Goal: Communication & Community: Answer question/provide support

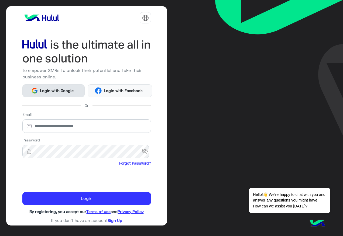
click at [49, 90] on span "Login with Google" at bounding box center [57, 91] width 38 height 6
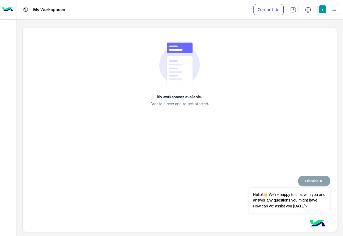
click at [320, 179] on button "Dismiss ✕" at bounding box center [314, 181] width 32 height 11
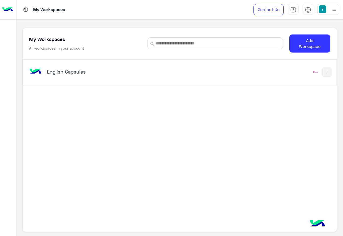
click at [61, 78] on div "English Capsules" at bounding box center [119, 73] width 182 height 16
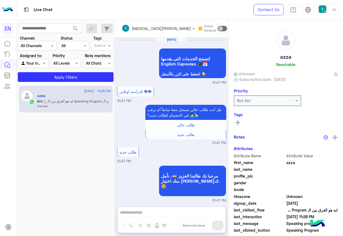
scroll to position [1122, 0]
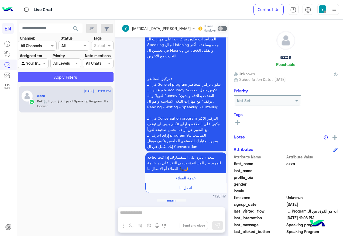
click at [96, 76] on button "Apply Filters" at bounding box center [66, 77] width 96 height 10
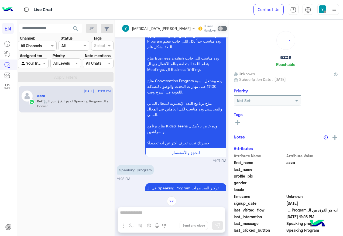
scroll to position [825, 0]
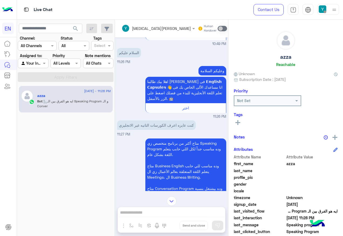
click at [144, 22] on div "[MEDICAL_DATA][PERSON_NAME] Human Handover" at bounding box center [171, 29] width 113 height 18
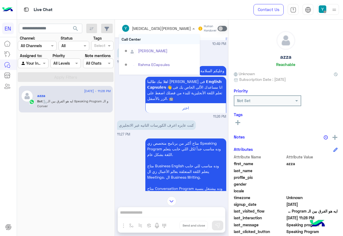
click at [148, 32] on div "[MEDICAL_DATA][PERSON_NAME]" at bounding box center [156, 28] width 69 height 11
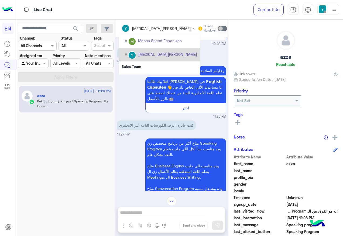
scroll to position [90, 0]
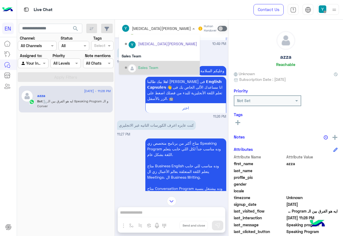
click at [151, 61] on div "Sales Team" at bounding box center [159, 68] width 81 height 14
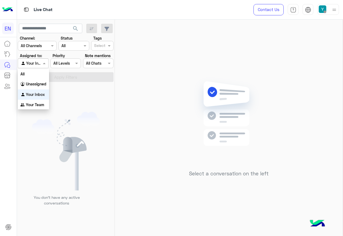
click at [44, 62] on span at bounding box center [45, 63] width 7 height 6
click at [34, 104] on b "Your Team" at bounding box center [35, 105] width 18 height 5
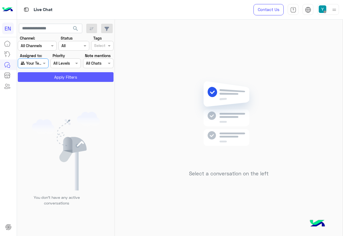
click at [67, 77] on button "Apply Filters" at bounding box center [66, 77] width 96 height 10
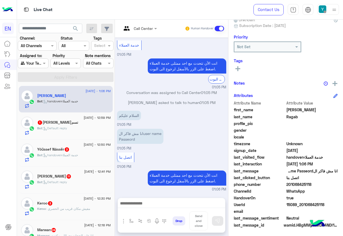
scroll to position [54, 0]
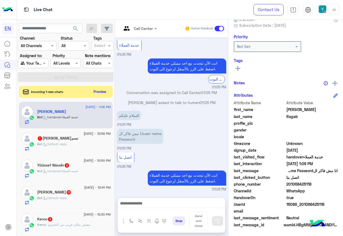
click at [224, 29] on span at bounding box center [219, 28] width 9 height 5
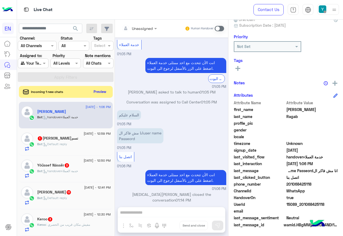
click at [240, 67] on icon at bounding box center [238, 68] width 5 height 5
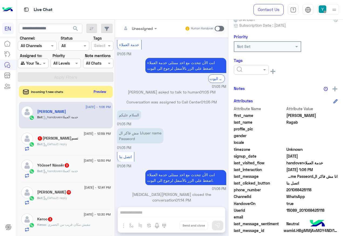
click at [253, 70] on input "text" at bounding box center [245, 70] width 16 height 6
click at [265, 86] on div "Solved" at bounding box center [251, 83] width 35 height 10
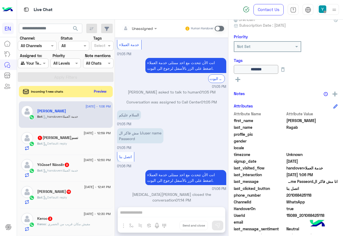
click at [109, 90] on button "Preview" at bounding box center [100, 91] width 17 height 7
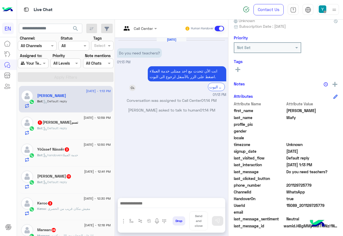
scroll to position [54, 0]
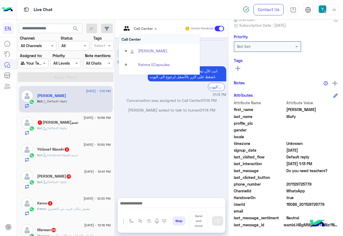
click at [144, 27] on input "text" at bounding box center [133, 29] width 22 height 6
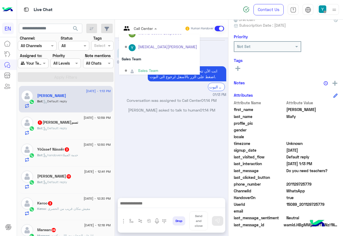
scroll to position [90, 0]
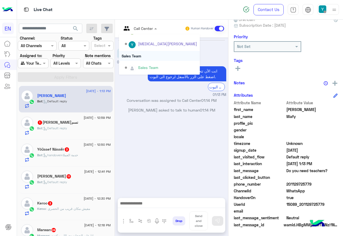
click at [158, 55] on div "Sales Team" at bounding box center [159, 56] width 81 height 10
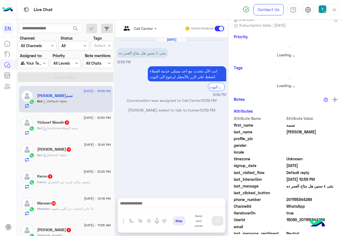
scroll to position [53, 0]
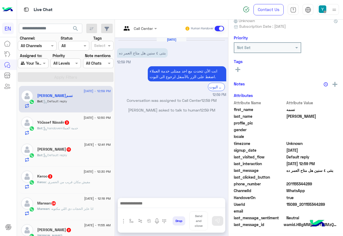
click at [160, 30] on div at bounding box center [139, 28] width 41 height 6
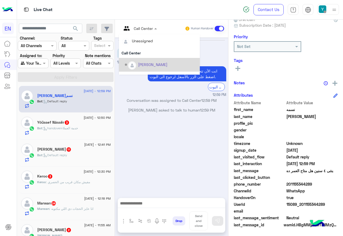
scroll to position [90, 0]
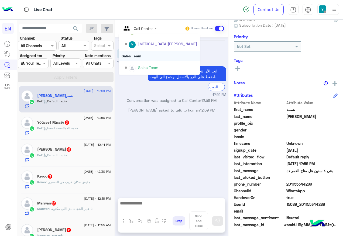
click at [165, 60] on div "Sales Team" at bounding box center [159, 56] width 81 height 10
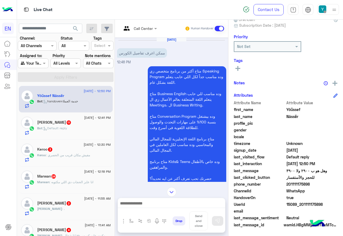
click at [144, 29] on input "text" at bounding box center [133, 29] width 22 height 6
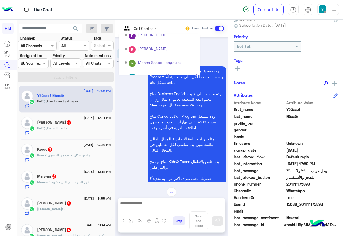
scroll to position [90, 0]
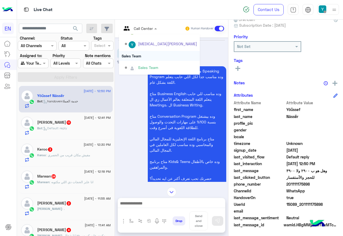
click at [164, 55] on div "Sales Team" at bounding box center [159, 56] width 81 height 10
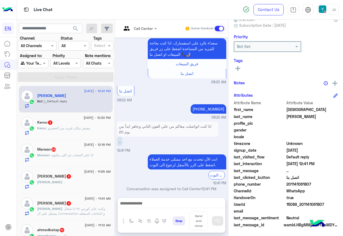
scroll to position [930, 0]
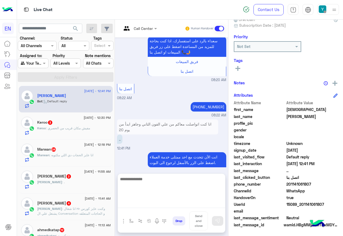
click at [201, 208] on textarea at bounding box center [171, 192] width 107 height 32
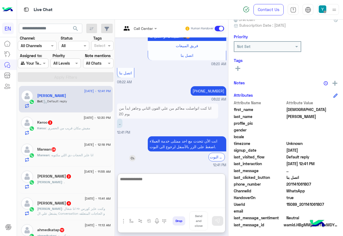
scroll to position [955, 0]
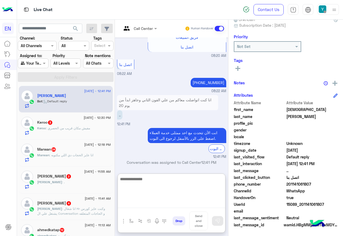
click at [170, 176] on textarea at bounding box center [171, 192] width 107 height 32
type textarea "**********"
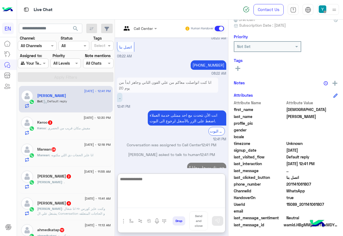
scroll to position [982, 0]
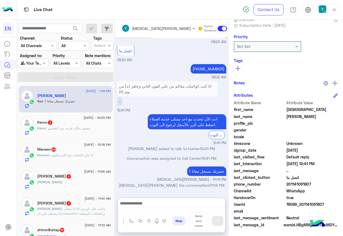
click at [78, 107] on div "You : حضرتك مسجل معانا ؟" at bounding box center [74, 103] width 74 height 9
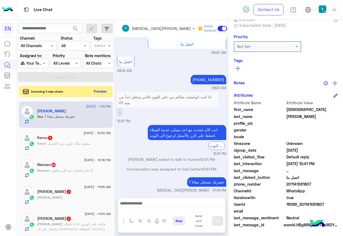
click at [109, 91] on button "Preview" at bounding box center [100, 91] width 17 height 7
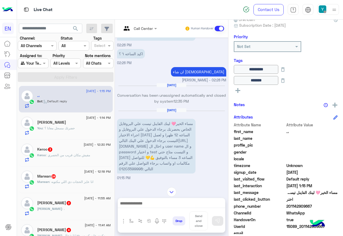
scroll to position [350, 0]
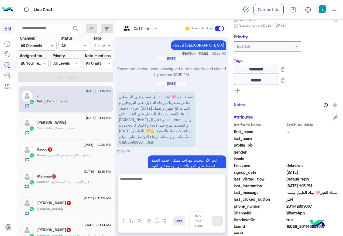
click at [171, 205] on textarea at bounding box center [171, 192] width 107 height 32
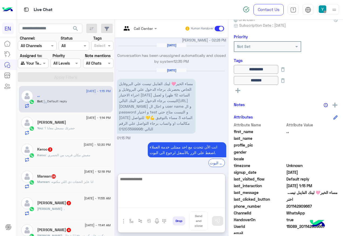
scroll to position [393, 0]
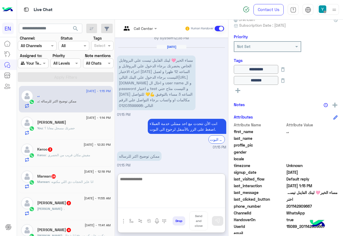
click at [211, 184] on textarea at bounding box center [171, 192] width 107 height 32
type textarea "*"
type textarea "**********"
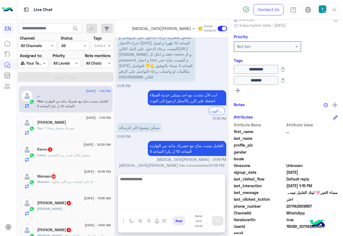
scroll to position [425, 0]
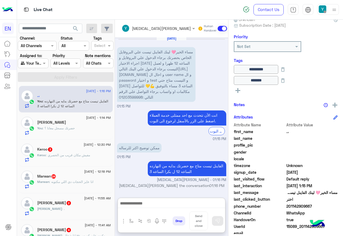
click at [73, 157] on span ": مفيش مكان قريب من الحصري" at bounding box center [68, 155] width 44 height 4
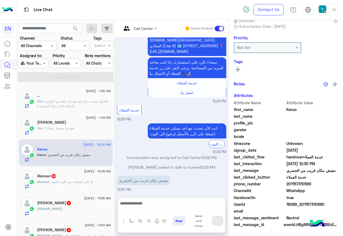
scroll to position [54, 0]
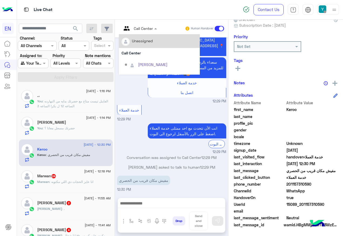
click at [144, 29] on input "text" at bounding box center [133, 29] width 22 height 6
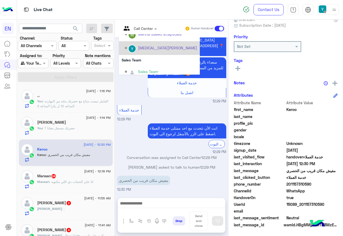
scroll to position [90, 0]
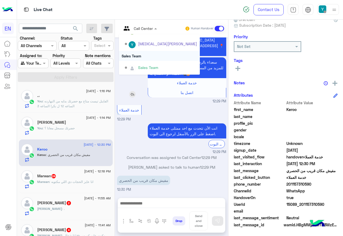
click at [161, 57] on div "Sales Team" at bounding box center [159, 56] width 81 height 10
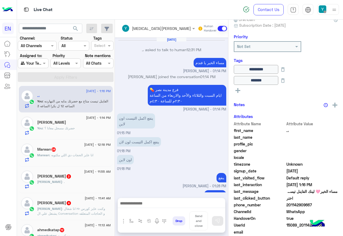
scroll to position [320, 0]
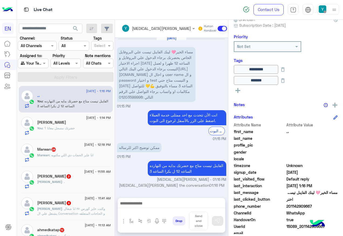
click at [52, 154] on span ": انا عايز الحجات دي اللي مكتوبه" at bounding box center [71, 155] width 44 height 4
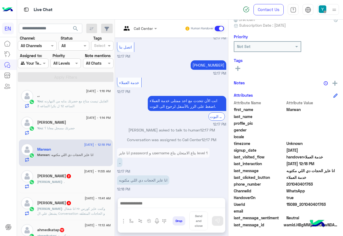
scroll to position [1164, 0]
drag, startPoint x: 304, startPoint y: 183, endPoint x: 328, endPoint y: 185, distance: 24.3
click at [328, 185] on span "201040401763" at bounding box center [313, 185] width 52 height 6
copy span "01040401763"
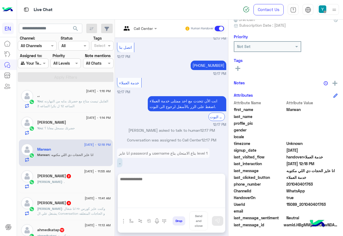
click at [159, 201] on textarea at bounding box center [171, 192] width 107 height 32
paste textarea "**********"
type textarea "**********"
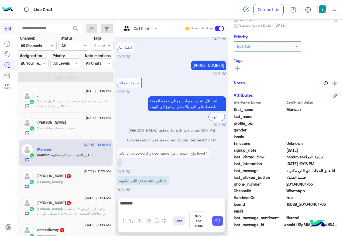
click at [223, 218] on button at bounding box center [217, 221] width 11 height 10
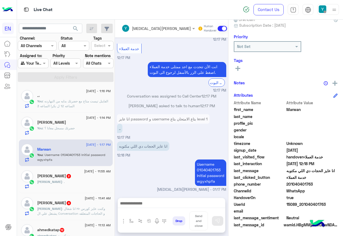
scroll to position [1208, 0]
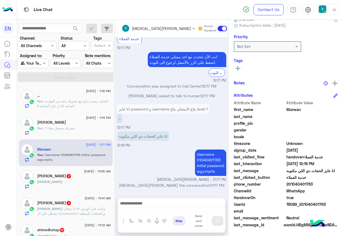
click at [62, 179] on div "Mahmoud 2" at bounding box center [74, 177] width 74 height 6
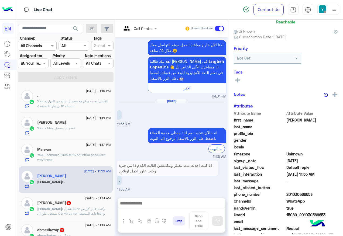
scroll to position [53, 0]
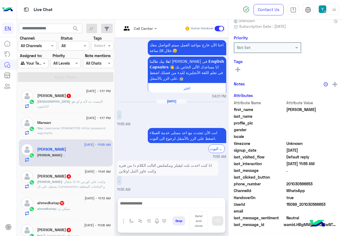
scroll to position [54, 0]
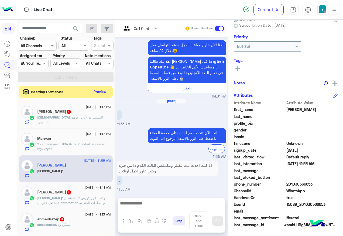
drag, startPoint x: 305, startPoint y: 184, endPoint x: 329, endPoint y: 184, distance: 24.3
click at [329, 184] on span "201030566653" at bounding box center [313, 185] width 52 height 6
copy span "01030566653"
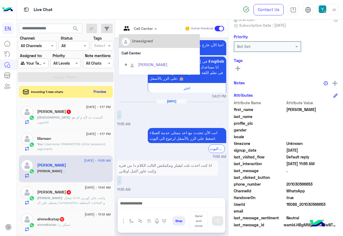
click at [160, 28] on span at bounding box center [156, 29] width 7 height 6
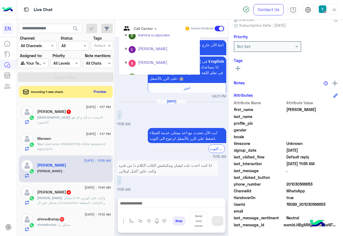
scroll to position [90, 0]
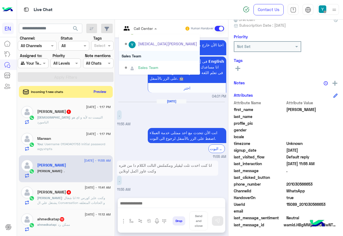
click at [155, 54] on div "Sales Team" at bounding box center [159, 56] width 81 height 10
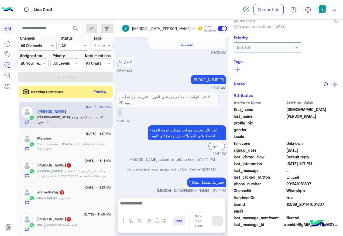
scroll to position [54, 0]
click at [86, 165] on div "Mohamed Hanafy 4" at bounding box center [74, 166] width 74 height 6
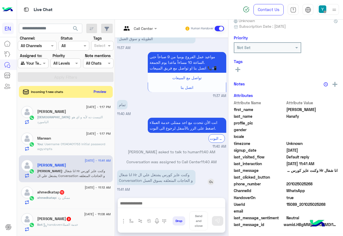
scroll to position [54, 0]
click at [160, 25] on div at bounding box center [139, 28] width 41 height 6
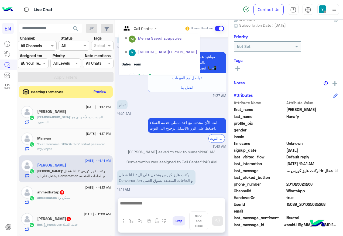
scroll to position [90, 0]
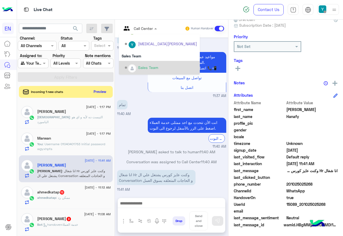
click at [159, 61] on div "Sales Team" at bounding box center [159, 68] width 81 height 14
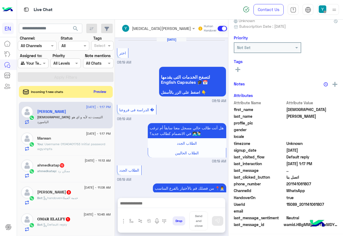
scroll to position [539, 0]
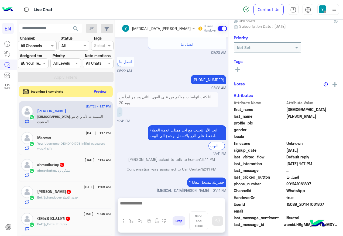
click at [109, 95] on button "Preview" at bounding box center [100, 91] width 17 height 7
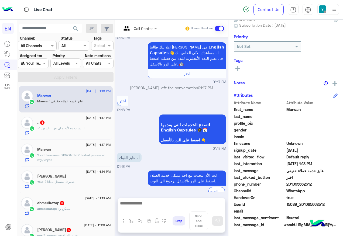
scroll to position [142, 0]
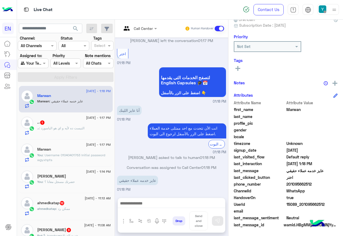
drag, startPoint x: 304, startPoint y: 184, endPoint x: 340, endPoint y: 183, distance: 35.6
click at [338, 183] on span "201095662512" at bounding box center [313, 185] width 52 height 6
copy span "01095662512"
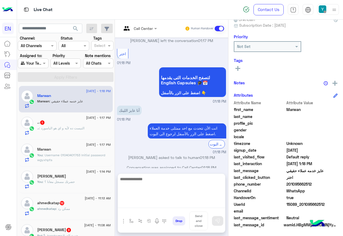
click at [178, 204] on textarea at bounding box center [171, 192] width 107 height 32
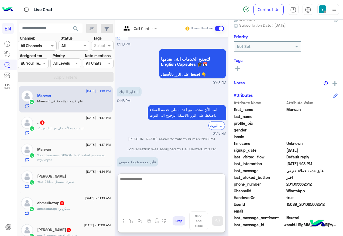
scroll to position [166, 0]
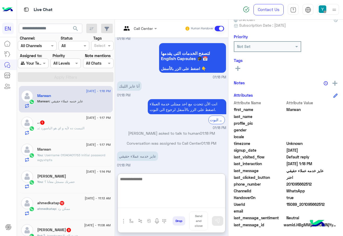
click at [167, 179] on textarea at bounding box center [171, 192] width 107 height 32
type textarea "**********"
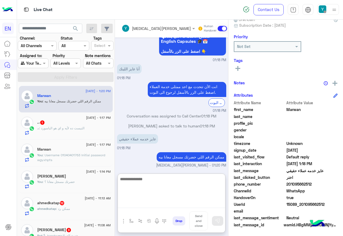
scroll to position [193, 0]
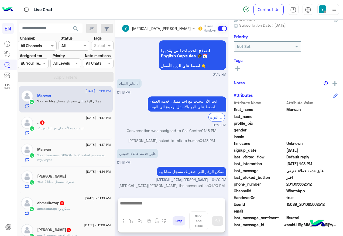
click at [74, 131] on p ".، : التيست ده لأيه و اي هو الباسورد" at bounding box center [60, 128] width 47 height 5
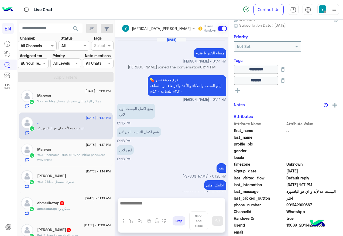
scroll to position [328, 0]
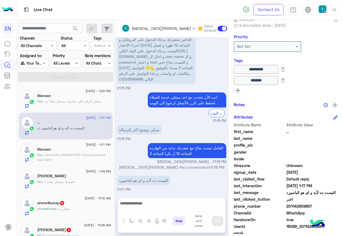
drag, startPoint x: 305, startPoint y: 205, endPoint x: 333, endPoint y: 204, distance: 27.8
click at [333, 204] on span "201142909667" at bounding box center [313, 207] width 52 height 6
copy span "01142909667"
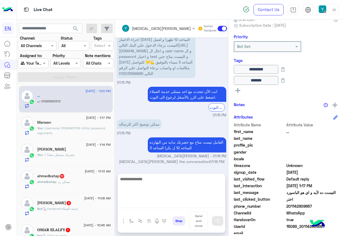
click at [173, 203] on textarea at bounding box center [171, 192] width 107 height 32
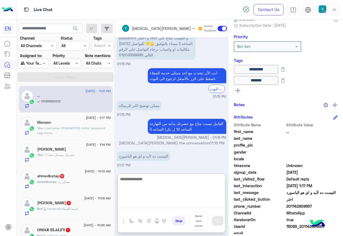
click at [165, 189] on textarea at bounding box center [171, 192] width 107 height 32
type textarea "**********"
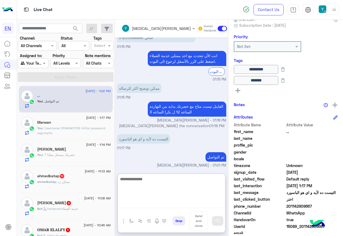
click at [185, 185] on textarea at bounding box center [171, 192] width 107 height 32
paste textarea "**********"
type textarea "**********"
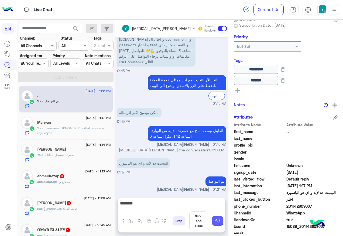
click at [220, 222] on img at bounding box center [217, 221] width 5 height 5
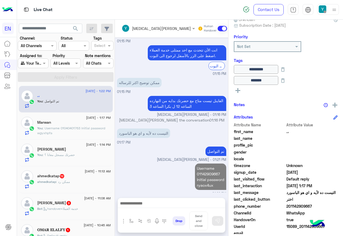
scroll to position [380, 0]
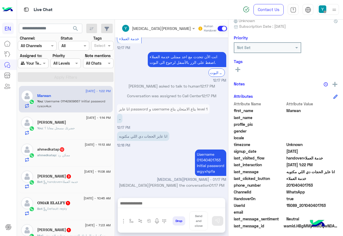
scroll to position [54, 0]
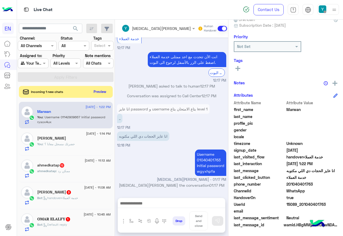
click at [113, 96] on div "Incoming 1 new chats Preview" at bounding box center [66, 92] width 94 height 12
click at [109, 91] on button "Preview" at bounding box center [100, 91] width 17 height 7
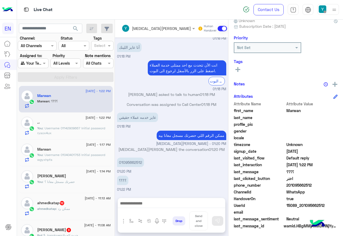
scroll to position [54, 0]
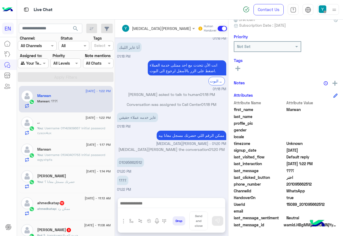
click at [101, 132] on div "You : Username 01142909667 Initial password ryaox4ux" at bounding box center [74, 130] width 74 height 9
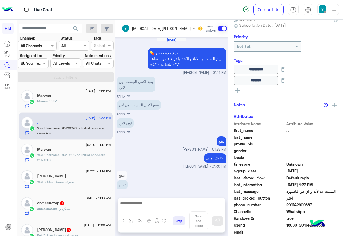
scroll to position [353, 0]
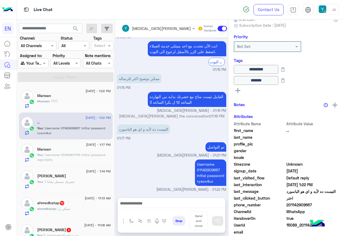
click at [101, 162] on div "You : Username 01040401763 Initial password wgyxhpfa" at bounding box center [74, 157] width 74 height 9
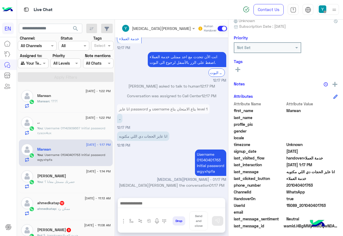
scroll to position [54, 0]
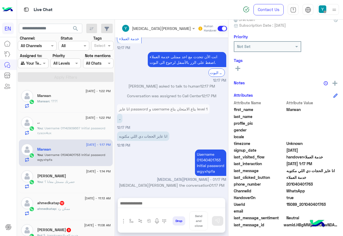
click at [87, 125] on div ".،" at bounding box center [74, 123] width 74 height 6
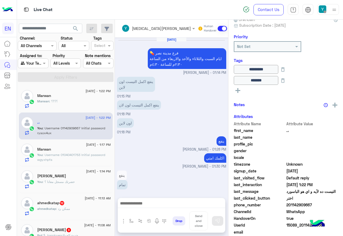
scroll to position [353, 0]
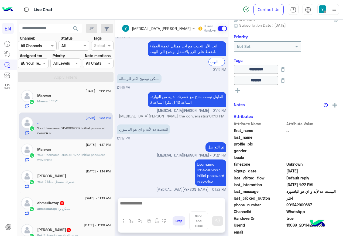
click at [86, 103] on div "Marwan : ؟؟؟؟" at bounding box center [74, 103] width 74 height 9
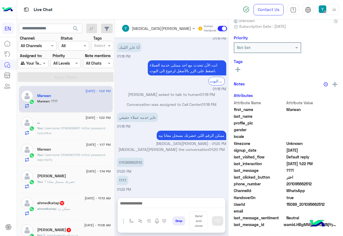
scroll to position [54, 0]
click at [141, 162] on p "01095662512" at bounding box center [130, 162] width 27 height 9
click at [140, 162] on p "01095662512" at bounding box center [130, 162] width 27 height 9
copy p "01095662512"
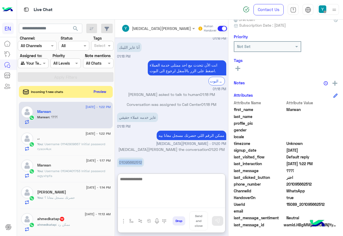
click at [180, 201] on textarea at bounding box center [171, 192] width 107 height 32
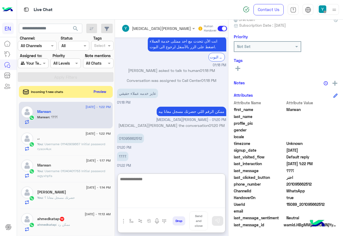
click at [190, 192] on textarea at bounding box center [171, 192] width 107 height 32
type textarea "**********"
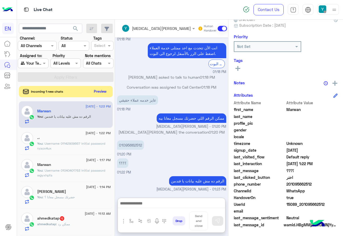
click at [109, 93] on button "Preview" at bounding box center [100, 91] width 17 height 7
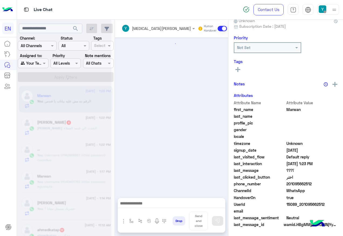
scroll to position [222, 0]
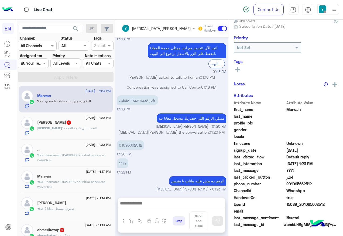
click at [92, 130] on div "mohamed : التحدث الي خدمه العملاء" at bounding box center [74, 130] width 74 height 9
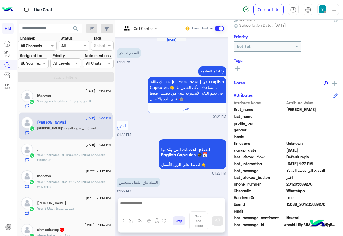
scroll to position [72, 0]
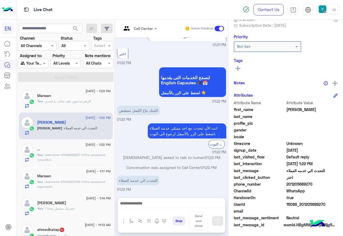
drag, startPoint x: 304, startPoint y: 184, endPoint x: 336, endPoint y: 182, distance: 32.7
click at [336, 182] on span "201205689270" at bounding box center [313, 185] width 52 height 6
copy span "01205689270"
click at [72, 171] on div "[DATE] - 1:17 PM" at bounding box center [74, 173] width 74 height 4
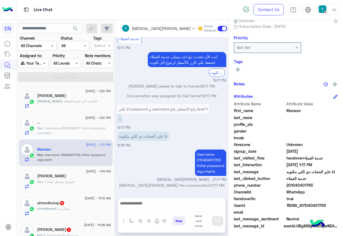
scroll to position [54, 0]
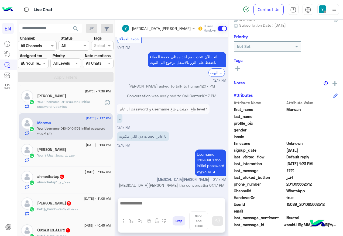
scroll to position [54, 0]
click at [103, 183] on div "ahmedkatap : ممكن رد" at bounding box center [74, 183] width 74 height 9
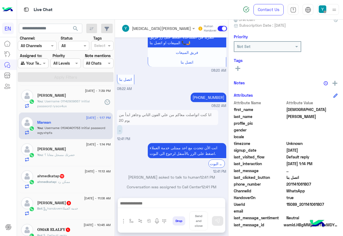
scroll to position [539, 0]
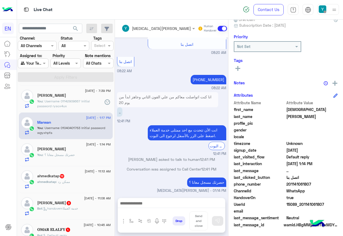
click at [88, 181] on div "ahmedkatap : ممكن رد" at bounding box center [74, 184] width 74 height 9
click at [71, 162] on div "14 September - 1:14 PM mohammed hassan You : حضرتك مسجل معانا ؟" at bounding box center [66, 153] width 94 height 27
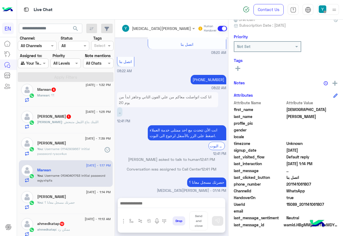
scroll to position [0, 0]
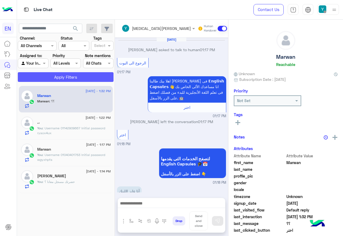
scroll to position [233, 0]
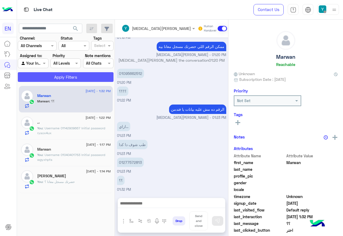
click at [66, 76] on button "Apply Filters" at bounding box center [66, 77] width 96 height 10
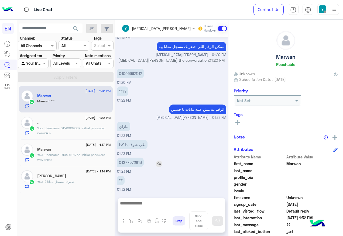
click at [129, 162] on p "01277572813" at bounding box center [130, 162] width 27 height 9
copy p "01277572813"
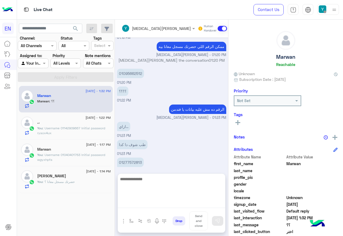
click at [159, 205] on textarea at bounding box center [171, 192] width 107 height 32
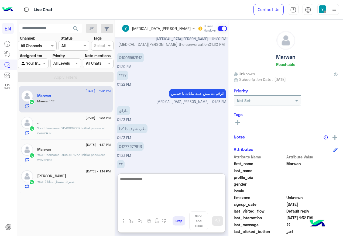
scroll to position [258, 0]
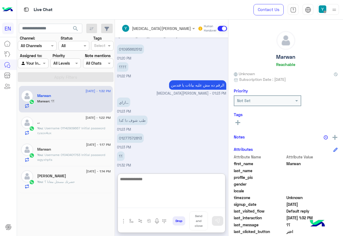
click at [160, 182] on textarea at bounding box center [171, 192] width 107 height 32
type textarea "**********"
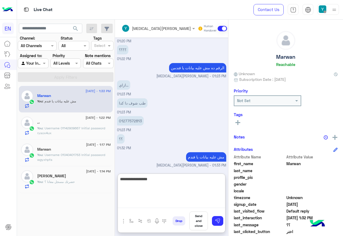
type textarea "**********"
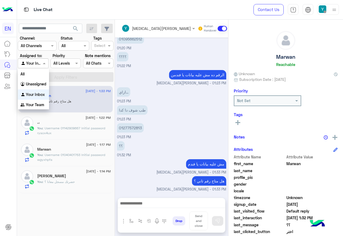
click at [40, 62] on div at bounding box center [33, 63] width 30 height 6
click at [45, 99] on div "Your Inbox" at bounding box center [33, 95] width 31 height 11
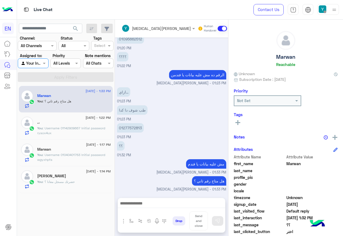
click at [32, 59] on div "Agent Filter Your Inbox" at bounding box center [33, 64] width 30 height 10
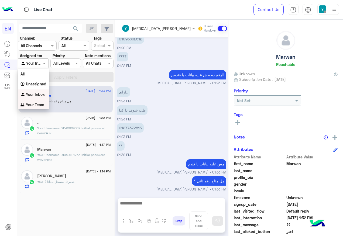
click at [45, 103] on div "Your Team" at bounding box center [33, 105] width 31 height 11
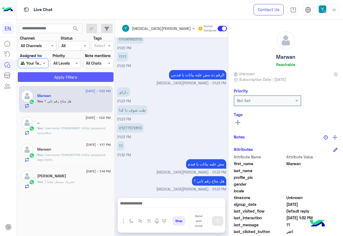
click at [76, 74] on button "Apply Filters" at bounding box center [66, 77] width 96 height 10
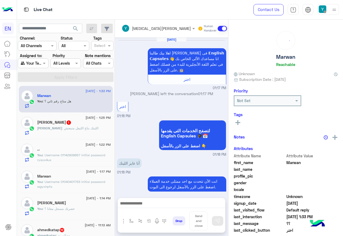
scroll to position [240, 0]
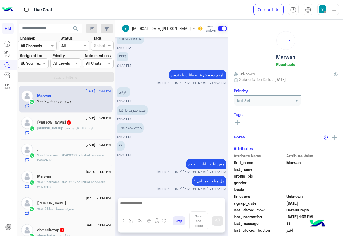
click at [92, 135] on div "mohamed : اللينك بتاع الليفل متبعتش" at bounding box center [74, 130] width 74 height 9
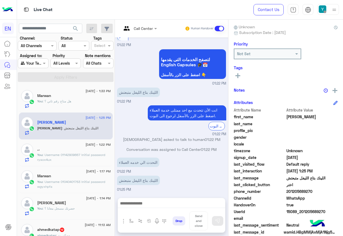
scroll to position [54, 0]
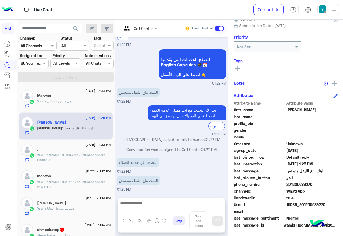
click at [304, 184] on span "201205689270" at bounding box center [313, 185] width 52 height 6
click at [306, 184] on span "201205689270" at bounding box center [313, 185] width 52 height 6
drag, startPoint x: 305, startPoint y: 184, endPoint x: 335, endPoint y: 185, distance: 30.2
click at [335, 185] on span "201205689270" at bounding box center [313, 185] width 52 height 6
copy span "01205689270"
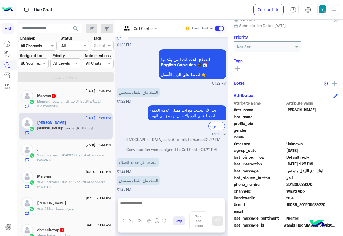
copy span "01205689270"
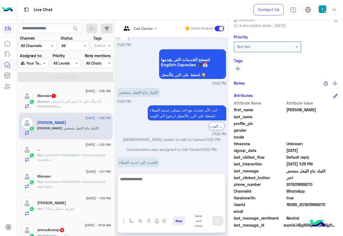
click at [155, 200] on textarea at bounding box center [171, 192] width 107 height 32
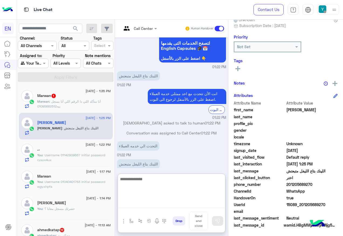
scroll to position [114, 0]
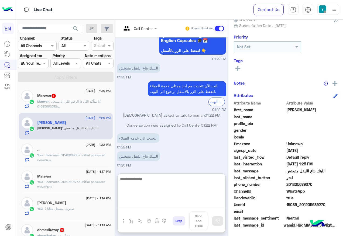
click at [162, 180] on textarea at bounding box center [171, 192] width 107 height 32
type textarea "**********"
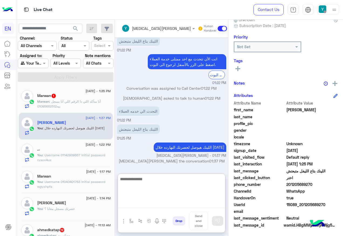
scroll to position [54, 0]
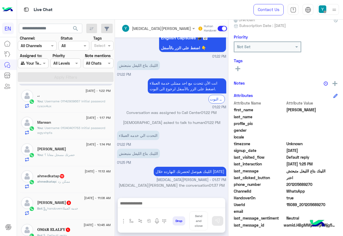
click at [64, 178] on span "12" at bounding box center [62, 176] width 4 height 4
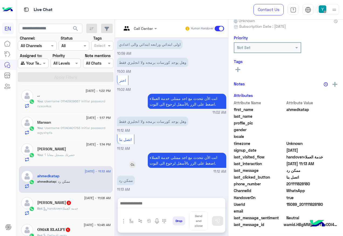
scroll to position [54, 0]
click at [144, 26] on input "text" at bounding box center [133, 29] width 22 height 6
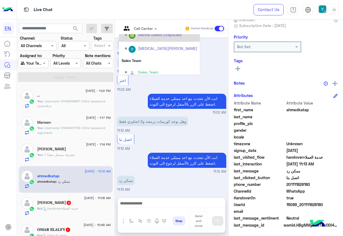
scroll to position [90, 0]
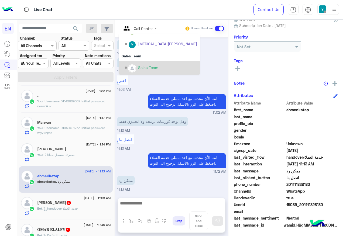
click at [165, 62] on div "Sales Team" at bounding box center [159, 68] width 81 height 14
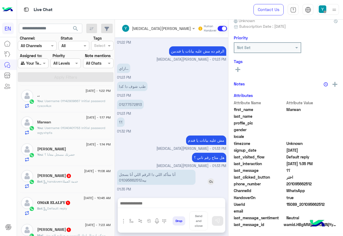
scroll to position [54, 0]
click at [152, 181] on p "أنا متأكد اللي دا الرقم اللي أنا بسجل بيه01095662512" at bounding box center [156, 177] width 79 height 15
click at [154, 180] on p "أنا متأكد اللي دا الرقم اللي أنا بسجل بيه01095662512" at bounding box center [156, 177] width 79 height 15
drag, startPoint x: 158, startPoint y: 181, endPoint x: 159, endPoint y: 184, distance: 3.1
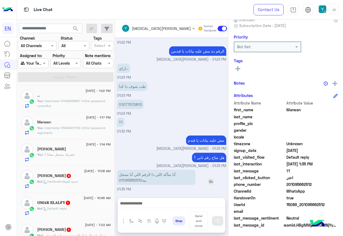
click at [159, 184] on p "أنا متأكد اللي دا الرقم اللي أنا بسجل بيه01095662512" at bounding box center [156, 177] width 79 height 15
click at [159, 182] on p "أنا متأكد اللي دا الرقم اللي أنا بسجل بيه01095662512" at bounding box center [156, 177] width 79 height 15
click at [158, 182] on p "أنا متأكد اللي دا الرقم اللي أنا بسجل بيه01095662512" at bounding box center [156, 177] width 79 height 15
click at [158, 180] on p "أنا متأكد اللي دا الرقم اللي أنا بسجل بيه01095662512" at bounding box center [156, 177] width 79 height 15
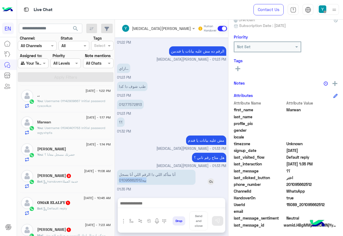
click at [157, 180] on p "أنا متأكد اللي دا الرقم اللي أنا بسجل بيه01095662512" at bounding box center [156, 177] width 79 height 15
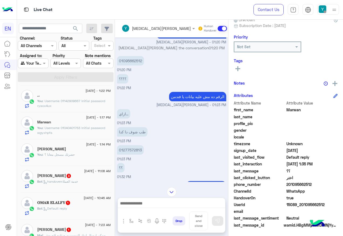
scroll to position [166, 0]
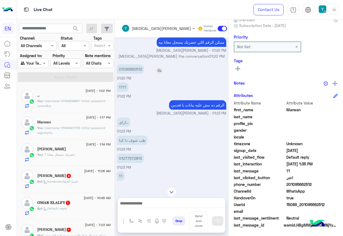
click at [144, 68] on p "01095662512" at bounding box center [130, 69] width 27 height 9
copy p "01095662512"
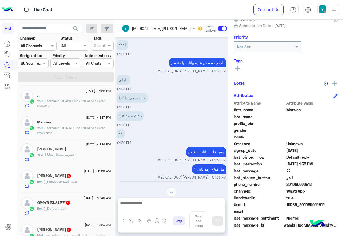
scroll to position [219, 0]
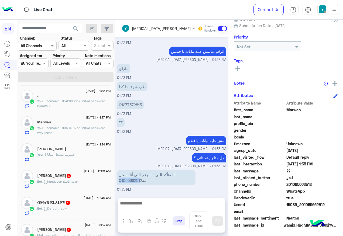
drag, startPoint x: 158, startPoint y: 180, endPoint x: 134, endPoint y: 180, distance: 24.0
click at [134, 180] on div "Sep 14, 2025 Marwan left the conversation 01:17 PM اختر 01:18 PM لتصفح الخدمات …" at bounding box center [171, 115] width 113 height 155
copy p "0109566251"
click at [76, 185] on div "Bot : handoverخدمة العملاء" at bounding box center [74, 183] width 74 height 9
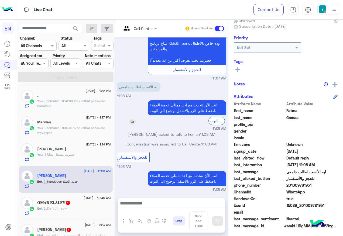
scroll to position [54, 0]
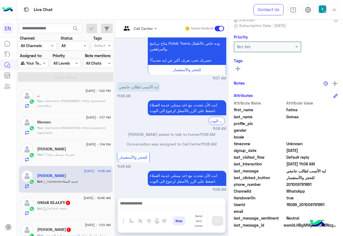
click at [151, 34] on div "Call Center Human Handover" at bounding box center [171, 29] width 113 height 18
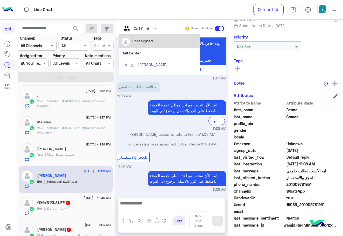
click at [160, 30] on div at bounding box center [139, 28] width 41 height 6
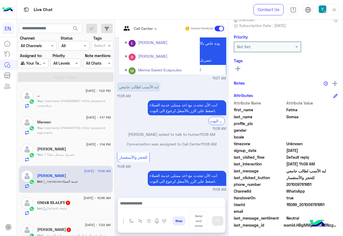
scroll to position [90, 0]
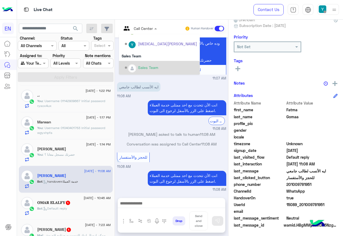
click at [176, 62] on div "Sales Team" at bounding box center [159, 68] width 81 height 14
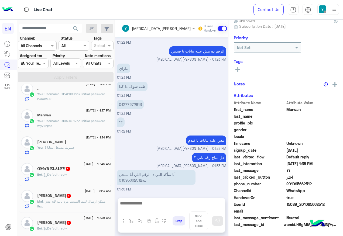
scroll to position [81, 0]
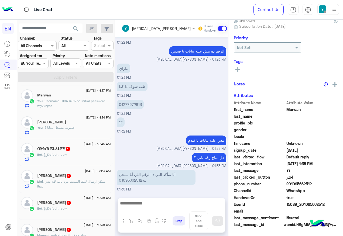
click at [71, 161] on div "Bot : Default reply" at bounding box center [74, 156] width 74 height 9
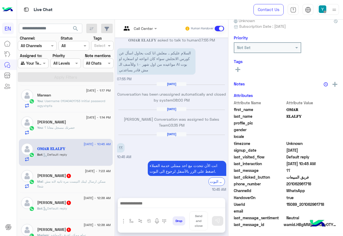
scroll to position [54, 0]
click at [160, 30] on div at bounding box center [139, 28] width 41 height 6
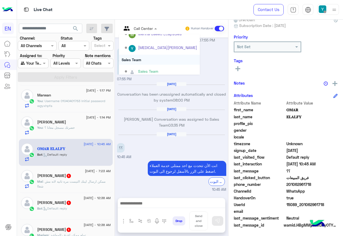
scroll to position [90, 0]
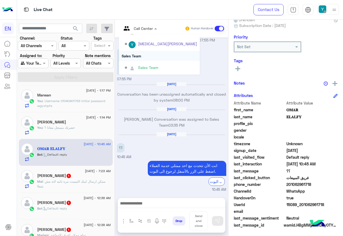
click at [169, 56] on div "Sales Team" at bounding box center [159, 56] width 81 height 10
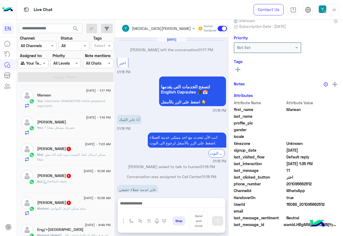
scroll to position [220, 0]
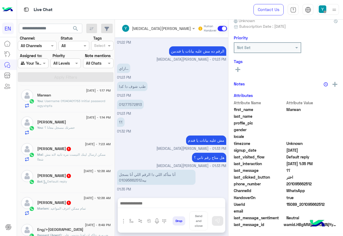
click at [67, 158] on div "Mai : ممكن ارسال لينك التيست مره تانيه لانه مش شغاا" at bounding box center [74, 156] width 74 height 9
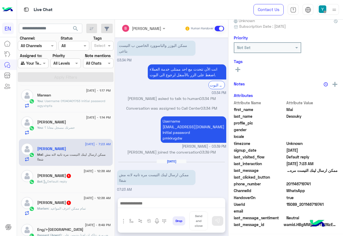
scroll to position [54, 0]
drag, startPoint x: 305, startPoint y: 184, endPoint x: 328, endPoint y: 184, distance: 22.7
click at [328, 184] on span "201146719741" at bounding box center [313, 185] width 52 height 6
copy span "01146719741"
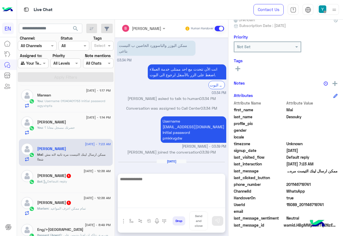
click at [177, 201] on textarea at bounding box center [171, 192] width 107 height 32
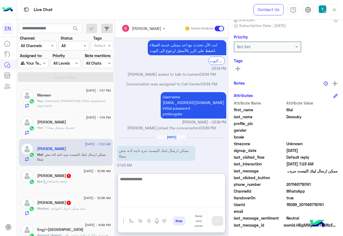
click at [165, 187] on textarea at bounding box center [171, 192] width 107 height 32
type textarea "**********"
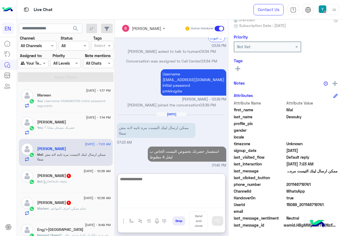
scroll to position [65, 0]
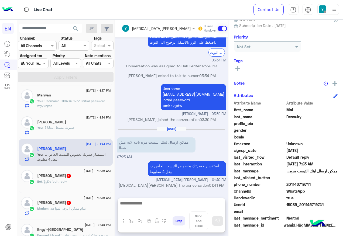
click at [85, 175] on div "Salma Ashraf 1" at bounding box center [74, 177] width 74 height 6
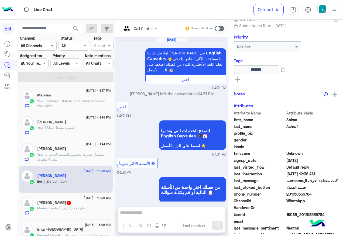
scroll to position [596, 0]
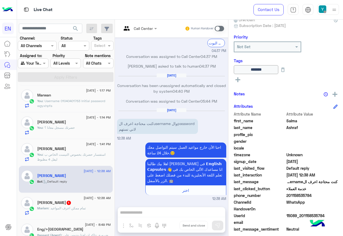
click at [310, 195] on span "201158535784" at bounding box center [313, 196] width 52 height 6
copy span "201158535784"
click at [224, 28] on span at bounding box center [219, 28] width 9 height 5
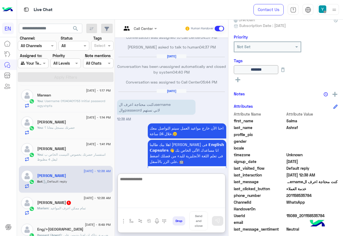
click at [170, 203] on textarea at bounding box center [171, 192] width 107 height 32
paste textarea "**********"
type textarea "**********"
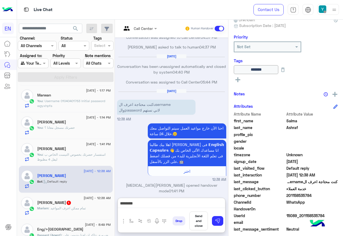
click at [225, 227] on div "Drop Send and close" at bounding box center [198, 222] width 55 height 21
click at [223, 225] on button at bounding box center [217, 221] width 11 height 10
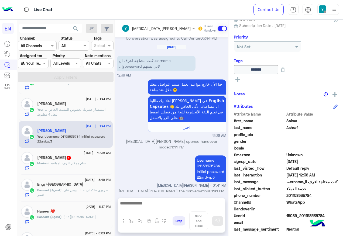
scroll to position [135, 0]
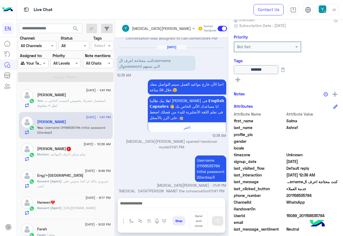
click at [82, 155] on span ": تمام ممكن اعرف المواعيد" at bounding box center [67, 154] width 37 height 4
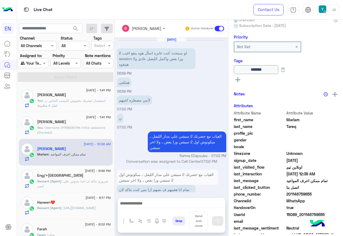
scroll to position [309, 0]
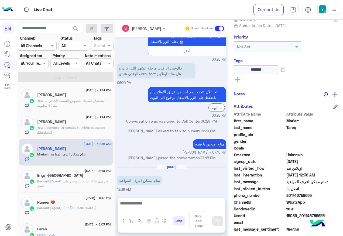
click at [318, 195] on span "201146759655" at bounding box center [313, 196] width 52 height 6
copy span "201146759655"
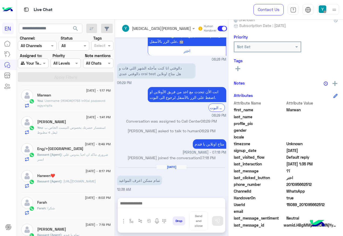
click at [151, 209] on div at bounding box center [171, 204] width 107 height 13
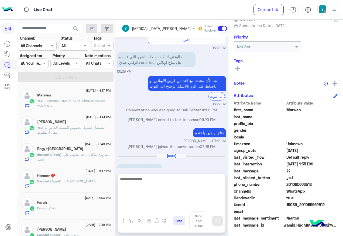
click at [152, 207] on textarea at bounding box center [171, 192] width 107 height 32
paste textarea "**********"
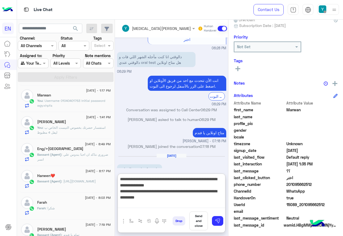
type textarea "**********"
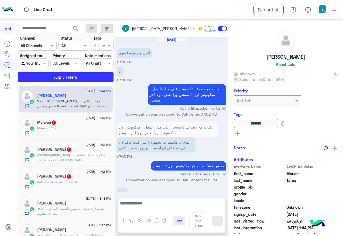
scroll to position [306, 0]
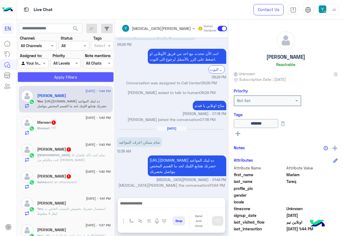
click at [75, 77] on button "Apply Filters" at bounding box center [66, 77] width 96 height 10
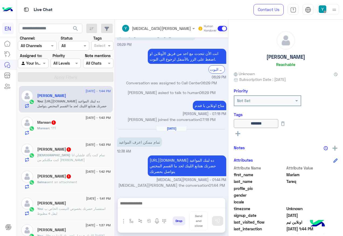
click at [79, 135] on div "Marwan : ؟؟؟" at bounding box center [74, 130] width 74 height 9
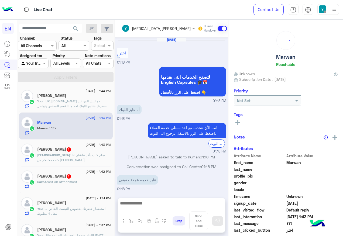
scroll to position [228, 0]
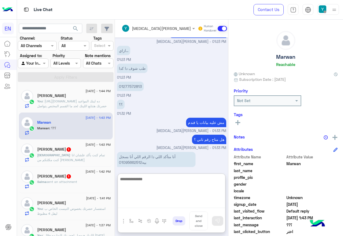
click at [175, 205] on textarea at bounding box center [171, 192] width 107 height 32
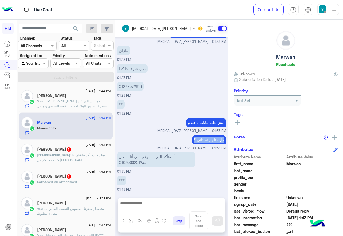
scroll to position [370, 0]
drag, startPoint x: 158, startPoint y: 139, endPoint x: 153, endPoint y: 141, distance: 5.7
click at [153, 141] on div "Sep 14, 2025 اللينك اللي همتحن عليه التيست مش موجود 01:17 PM انت الأن تتحدث مع …" at bounding box center [171, 115] width 113 height 155
drag, startPoint x: 153, startPoint y: 141, endPoint x: 157, endPoint y: 162, distance: 21.5
click at [157, 162] on p "أنا متأكد اللي دا الرقم اللي أنا بسجل بيه01095662512" at bounding box center [156, 159] width 79 height 15
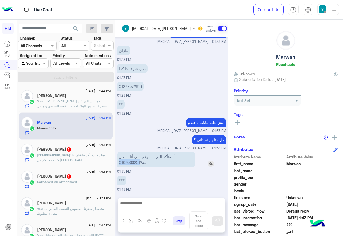
copy p "0109566251"
click at [171, 136] on div "هل متاح رقم تاني ؟ Yasmin Saeed - 01:33 PM" at bounding box center [171, 142] width 109 height 17
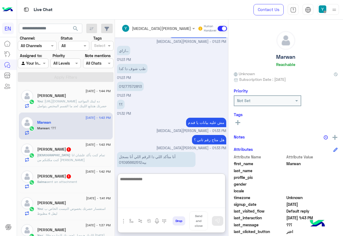
click at [160, 205] on textarea at bounding box center [171, 192] width 107 height 32
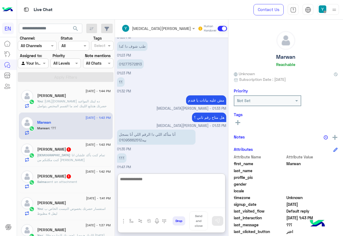
scroll to position [394, 0]
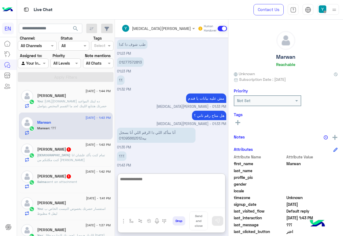
paste textarea "**********"
type textarea "**********"
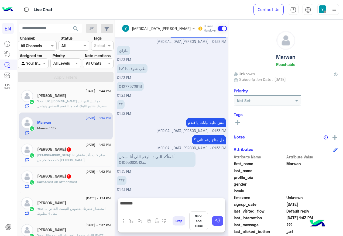
click at [223, 219] on button at bounding box center [217, 221] width 11 height 10
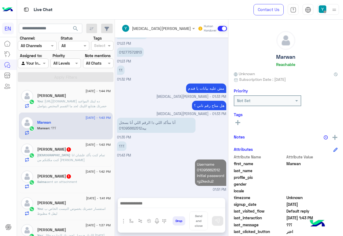
scroll to position [404, 0]
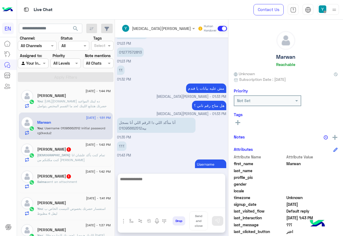
click at [184, 204] on textarea at bounding box center [171, 192] width 107 height 32
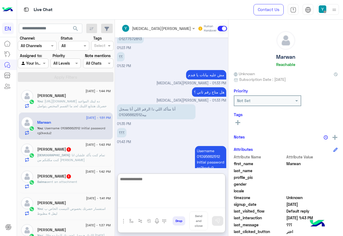
scroll to position [427, 0]
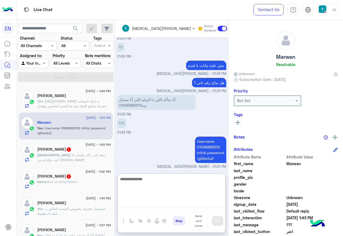
paste textarea "**********"
type textarea "**********"
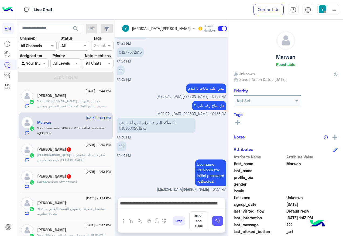
click at [223, 222] on button at bounding box center [217, 221] width 11 height 10
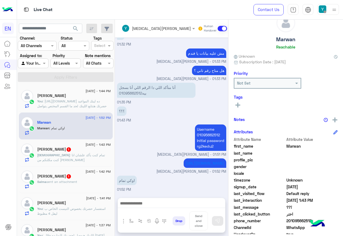
scroll to position [27, 0]
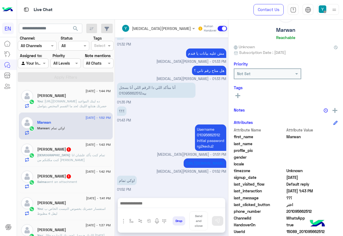
click at [320, 211] on span "201095662512" at bounding box center [313, 212] width 52 height 6
copy span "201095662512"
click at [88, 144] on div "14 September - 1:43 PM" at bounding box center [74, 146] width 74 height 4
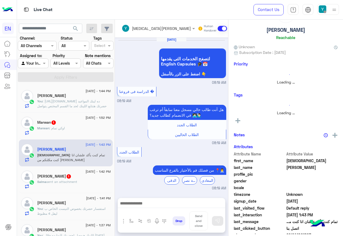
scroll to position [554, 0]
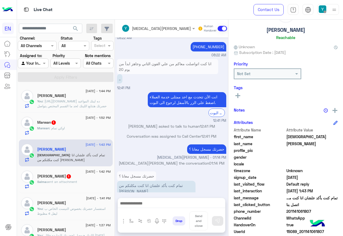
drag, startPoint x: 305, startPoint y: 210, endPoint x: 333, endPoint y: 212, distance: 27.8
click at [333, 212] on span "201141061807" at bounding box center [313, 212] width 52 height 6
copy span "01141061807"
click at [158, 210] on div at bounding box center [171, 204] width 107 height 13
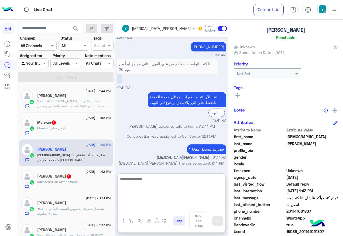
click at [159, 205] on textarea at bounding box center [171, 192] width 107 height 32
click at [182, 183] on textarea at bounding box center [171, 192] width 107 height 32
type textarea "**********"
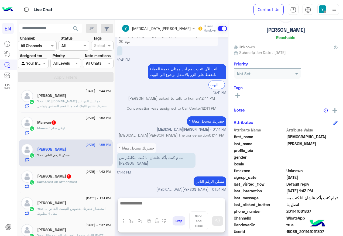
click at [58, 186] on div "Salma sent an attachment" at bounding box center [74, 184] width 74 height 9
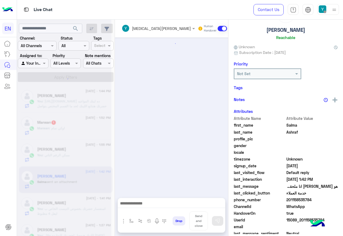
scroll to position [656, 0]
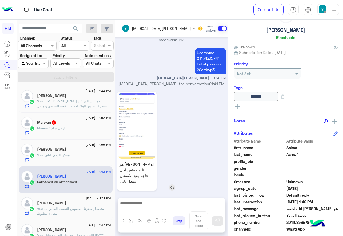
click at [153, 125] on img at bounding box center [136, 126] width 37 height 66
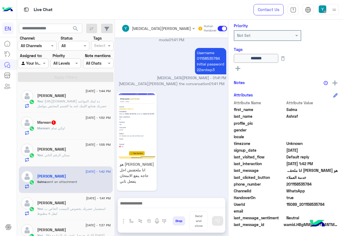
drag, startPoint x: 305, startPoint y: 183, endPoint x: 333, endPoint y: 183, distance: 27.5
click at [333, 183] on span "201158535784" at bounding box center [313, 185] width 52 height 6
copy span "01158535784"
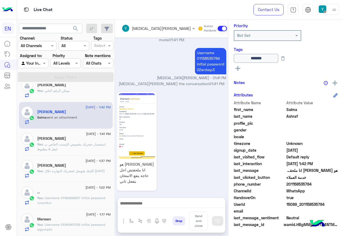
scroll to position [0, 0]
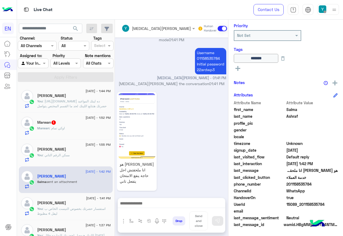
click at [79, 117] on div "[DATE] - 1:52 PM" at bounding box center [74, 119] width 74 height 4
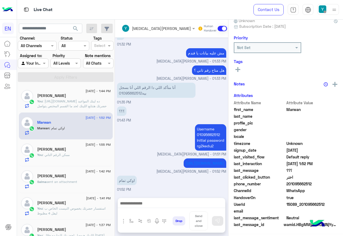
scroll to position [54, 0]
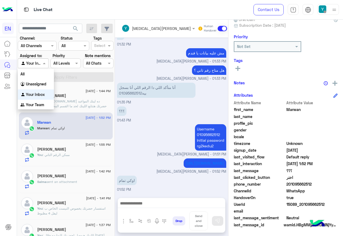
click at [33, 65] on input "text" at bounding box center [27, 64] width 12 height 6
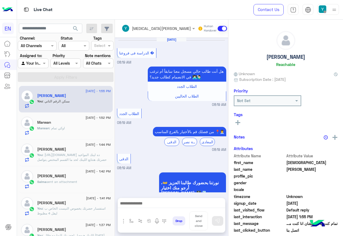
scroll to position [533, 0]
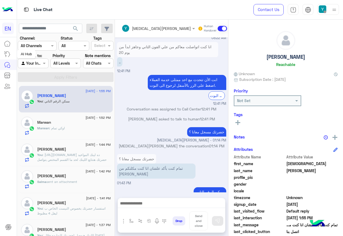
click at [32, 63] on input "text" at bounding box center [27, 64] width 12 height 6
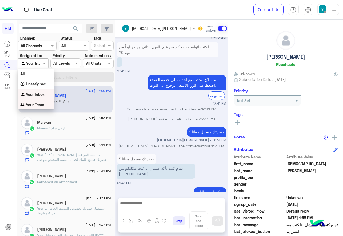
click at [37, 109] on div "Your Team" at bounding box center [36, 105] width 36 height 11
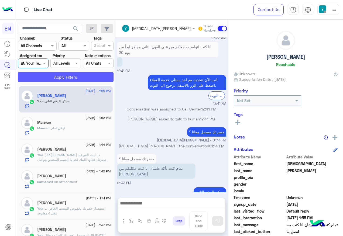
click at [57, 78] on button "Apply Filters" at bounding box center [66, 77] width 96 height 10
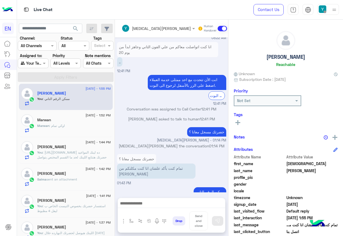
scroll to position [0, 0]
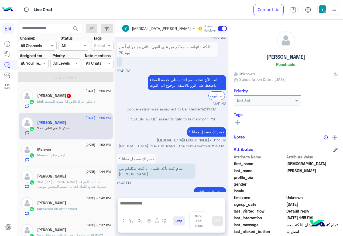
click at [89, 104] on p "Mai : اه شكرا جزيلا خلاص انا عملت التيست" at bounding box center [66, 101] width 59 height 5
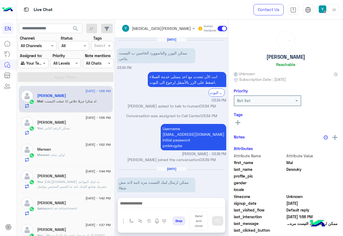
scroll to position [58, 0]
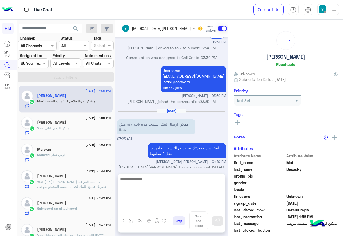
click at [185, 200] on textarea at bounding box center [171, 192] width 107 height 32
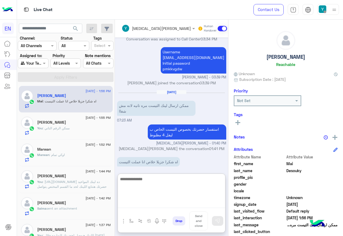
scroll to position [82, 0]
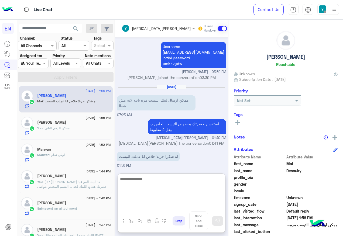
click at [171, 181] on textarea at bounding box center [171, 192] width 107 height 32
type textarea "**********"
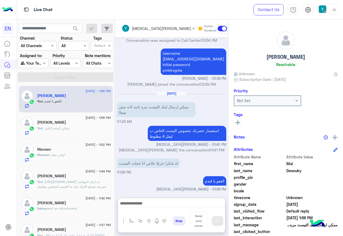
click at [42, 64] on div at bounding box center [33, 63] width 30 height 6
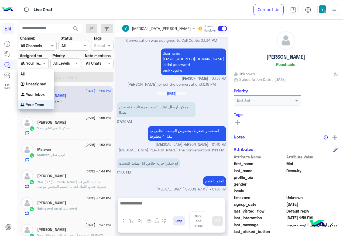
scroll to position [0, 0]
click at [38, 83] on b "Unassigned" at bounding box center [36, 84] width 21 height 5
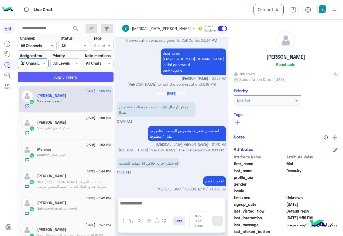
click at [50, 78] on button "Apply Filters" at bounding box center [66, 77] width 96 height 10
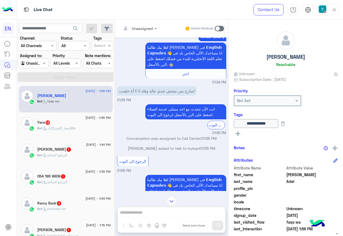
scroll to position [54, 0]
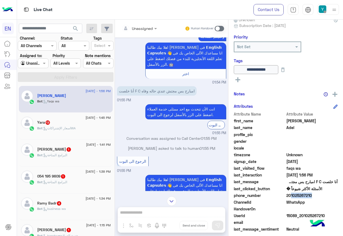
drag, startPoint x: 288, startPoint y: 195, endPoint x: 309, endPoint y: 193, distance: 21.2
click at [309, 193] on span "201025267210" at bounding box center [313, 196] width 52 height 6
copy span "0102526721"
click at [299, 195] on span "201025267210" at bounding box center [313, 196] width 52 height 6
drag, startPoint x: 287, startPoint y: 194, endPoint x: 314, endPoint y: 194, distance: 27.0
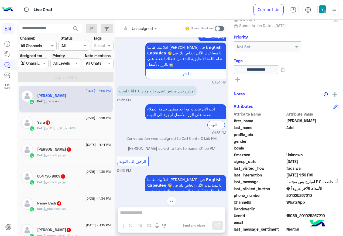
click at [314, 194] on span "201025267210" at bounding box center [313, 196] width 52 height 6
copy span "01025267210"
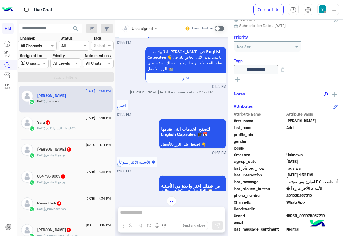
scroll to position [302, 0]
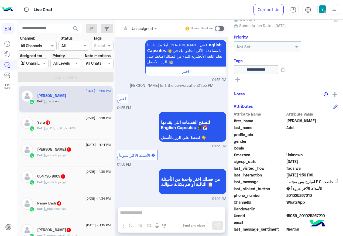
click at [39, 118] on div "[DATE] - 1:45 PM" at bounding box center [74, 119] width 74 height 4
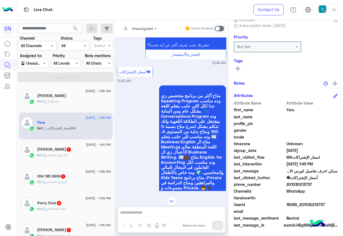
scroll to position [224, 0]
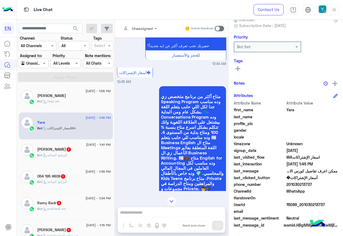
click at [142, 32] on div "Unassigned" at bounding box center [137, 28] width 31 height 11
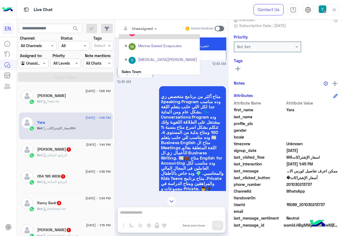
scroll to position [90, 0]
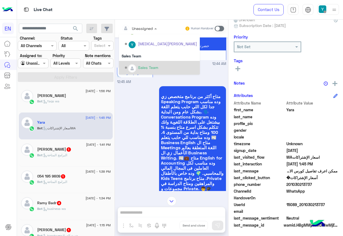
click at [136, 62] on div "Sales Team" at bounding box center [159, 68] width 81 height 14
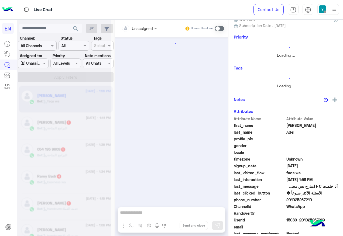
scroll to position [302, 0]
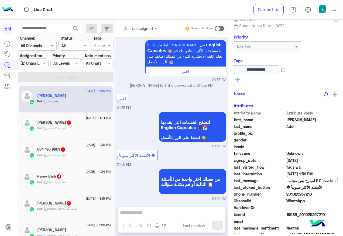
click at [80, 127] on div "Bot : البرامج المتاحة" at bounding box center [74, 130] width 74 height 9
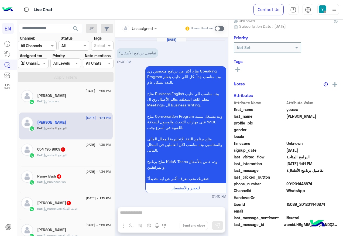
scroll to position [54, 0]
click at [149, 33] on div "Unassigned" at bounding box center [137, 28] width 31 height 11
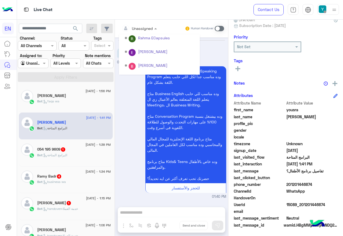
scroll to position [90, 0]
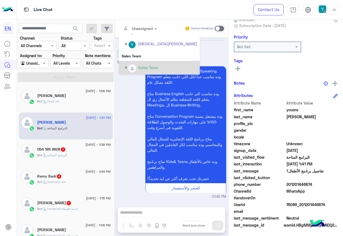
click at [138, 62] on div "Sales Team" at bounding box center [159, 68] width 81 height 14
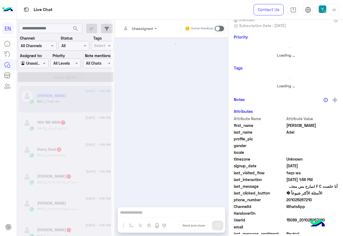
scroll to position [54, 0]
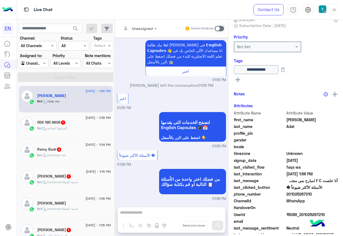
click at [84, 132] on div "Bot : البرامج المتاحة" at bounding box center [74, 130] width 74 height 9
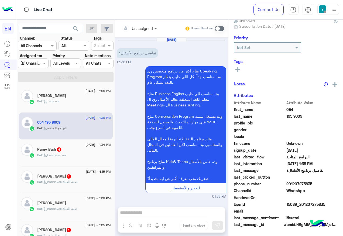
click at [153, 30] on span at bounding box center [156, 29] width 7 height 6
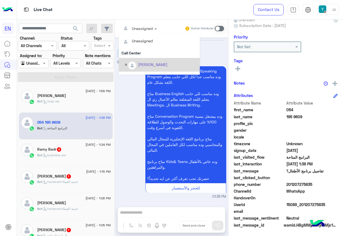
scroll to position [90, 0]
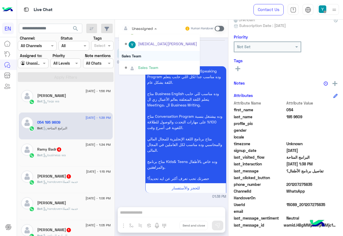
click at [149, 57] on div "Sales Team" at bounding box center [159, 56] width 81 height 10
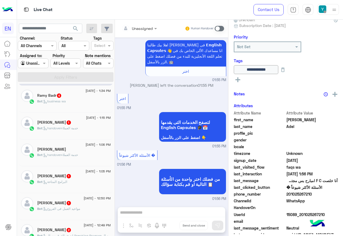
scroll to position [162, 0]
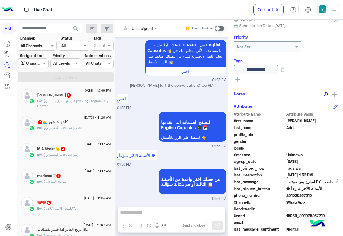
click at [74, 150] on div "M.A.Shokr 🤟 4" at bounding box center [74, 150] width 74 height 6
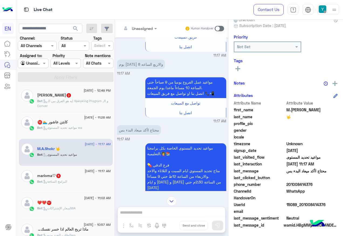
drag, startPoint x: 288, startPoint y: 185, endPoint x: 311, endPoint y: 185, distance: 22.9
click at [311, 185] on span "201008414376" at bounding box center [313, 185] width 52 height 6
copy span "01008414376"
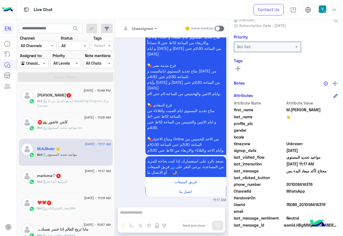
scroll to position [790, 0]
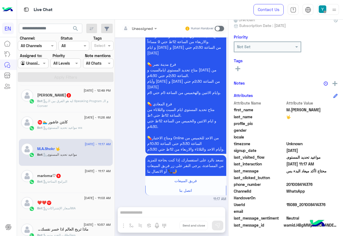
click at [217, 33] on div "Human Handover" at bounding box center [205, 29] width 40 height 10
click at [219, 30] on span at bounding box center [219, 28] width 9 height 5
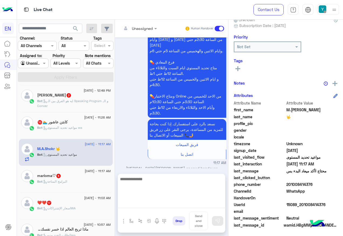
click at [154, 202] on textarea at bounding box center [171, 192] width 107 height 32
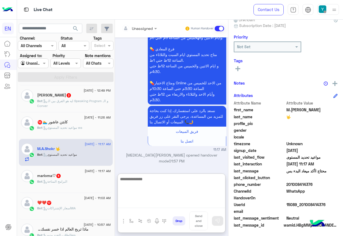
scroll to position [867, 0]
click at [156, 186] on textarea at bounding box center [171, 192] width 107 height 32
paste textarea "**********"
click at [158, 185] on textarea "**********" at bounding box center [171, 192] width 107 height 32
type textarea "**********"
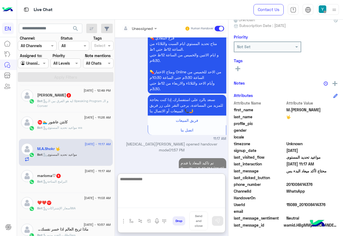
scroll to position [890, 0]
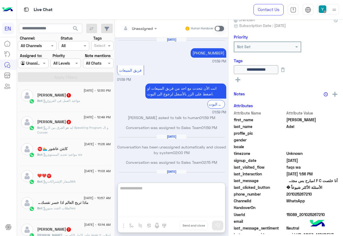
scroll to position [326, 0]
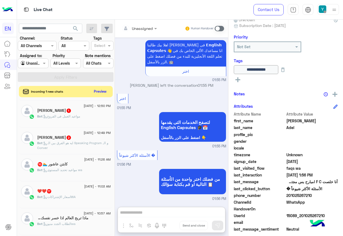
click at [101, 95] on button "Preview" at bounding box center [100, 91] width 17 height 7
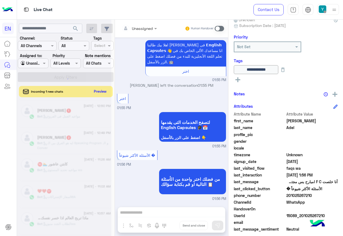
scroll to position [302, 0]
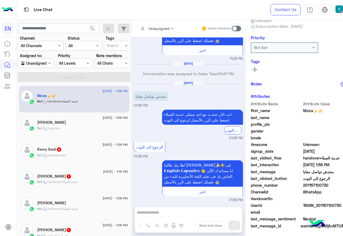
scroll to position [54, 0]
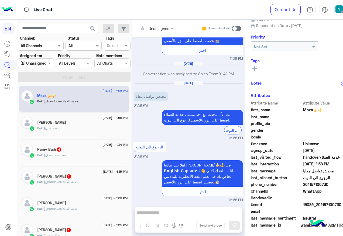
click at [72, 138] on div "[DATE] - 1:56 PM [PERSON_NAME] Bot : faqs wa" at bounding box center [74, 126] width 111 height 27
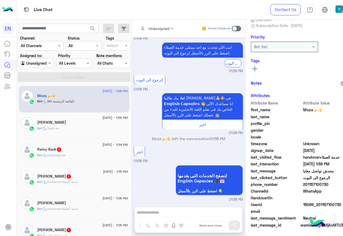
scroll to position [782, 0]
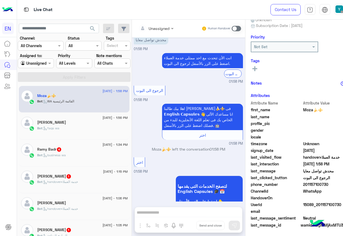
click at [63, 154] on span ": business wa" at bounding box center [53, 155] width 23 height 4
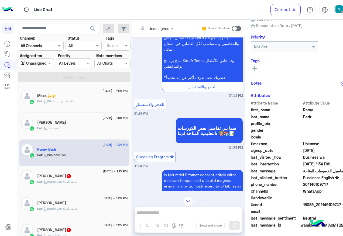
scroll to position [84, 0]
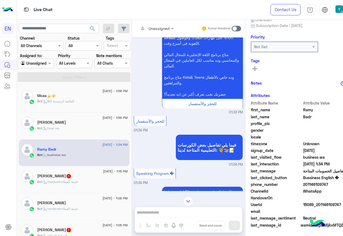
click at [139, 29] on input "text" at bounding box center [150, 29] width 22 height 6
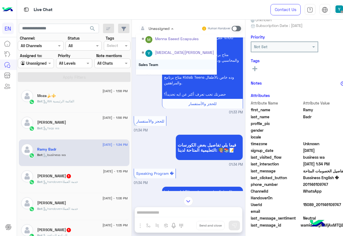
scroll to position [90, 0]
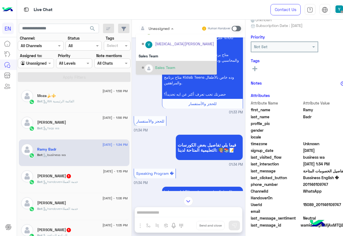
click at [142, 63] on div "Sales Team" at bounding box center [178, 67] width 72 height 9
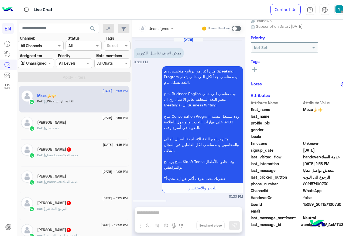
scroll to position [710, 0]
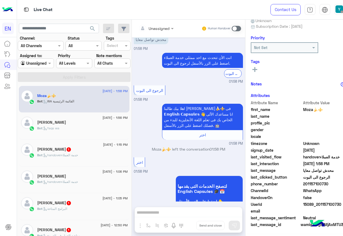
click at [69, 156] on span ": handoverخدمة العملاء" at bounding box center [60, 155] width 36 height 4
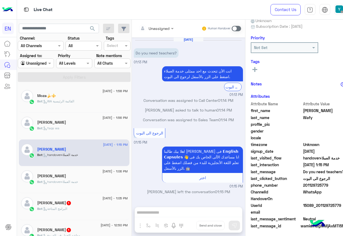
scroll to position [54, 0]
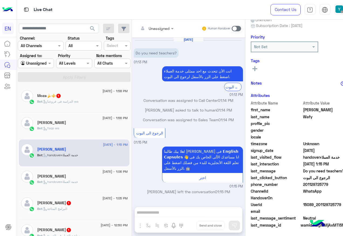
click at [150, 27] on div at bounding box center [156, 28] width 41 height 6
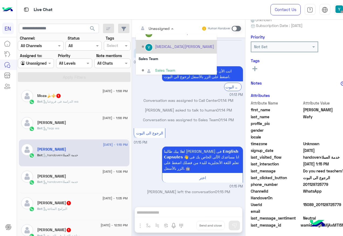
scroll to position [90, 0]
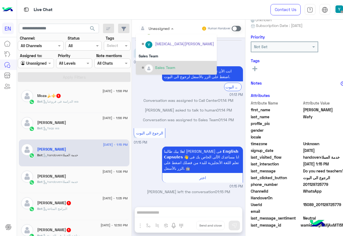
click at [154, 61] on div "Sales Team" at bounding box center [176, 68] width 81 height 14
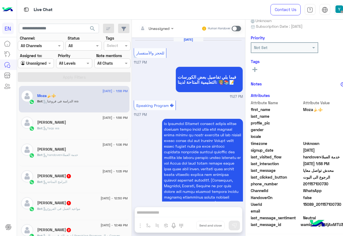
scroll to position [617, 0]
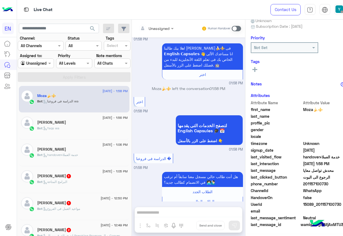
click at [75, 182] on div "Bot : البرامج المتاحة" at bounding box center [82, 184] width 90 height 9
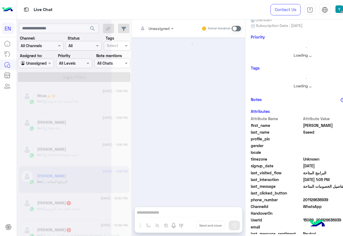
scroll to position [53, 0]
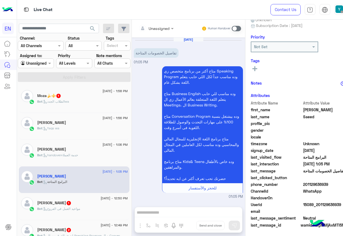
drag, startPoint x: 142, startPoint y: 23, endPoint x: 142, endPoint y: 26, distance: 3.3
click at [142, 26] on div "Unassigned Human Handover" at bounding box center [188, 29] width 113 height 18
drag, startPoint x: 142, startPoint y: 26, endPoint x: 143, endPoint y: 31, distance: 4.6
click at [144, 29] on input "text" at bounding box center [150, 29] width 22 height 6
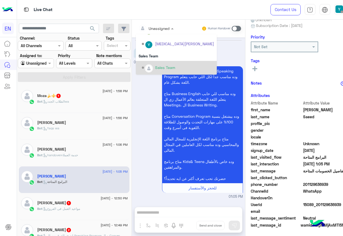
click at [155, 66] on div "Sales Team" at bounding box center [165, 68] width 20 height 6
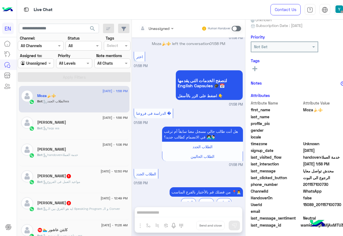
click at [71, 182] on span ": مواعيد العمل فى الفروع" at bounding box center [61, 182] width 38 height 4
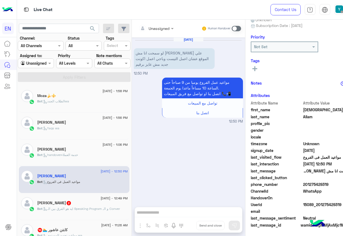
drag, startPoint x: 287, startPoint y: 185, endPoint x: 317, endPoint y: 182, distance: 30.1
click at [317, 182] on span "201275429319" at bounding box center [329, 185] width 52 height 6
copy span "01275429319"
click at [152, 213] on div "Unassigned Human Handover [DATE] لو سمحت انا مش [PERSON_NAME] علي الموقع عشان ا…" at bounding box center [188, 129] width 113 height 219
click at [155, 211] on div "Unassigned Human Handover [DATE] لو سمحت انا مش [PERSON_NAME] علي الموقع عشان ا…" at bounding box center [188, 129] width 113 height 219
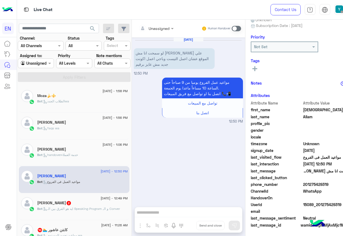
click at [232, 29] on span at bounding box center [236, 28] width 9 height 5
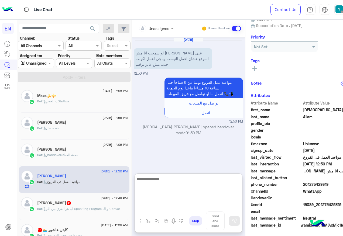
click at [159, 206] on textarea at bounding box center [188, 192] width 107 height 32
paste textarea "**********"
type textarea "**********"
click at [195, 179] on textarea "**********" at bounding box center [188, 192] width 107 height 32
click at [192, 179] on textarea "**********" at bounding box center [188, 192] width 107 height 32
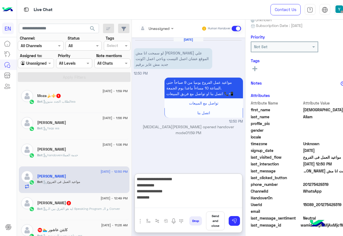
click at [194, 180] on textarea "**********" at bounding box center [188, 192] width 107 height 32
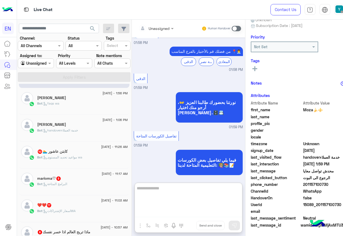
scroll to position [54, 0]
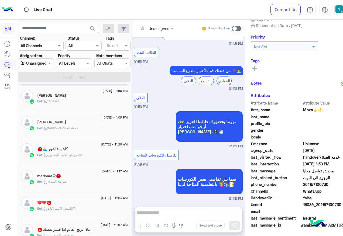
click at [84, 167] on div "[DATE] - 11:17 AM marioma♡ 5 Bot : البرامج المتاحة" at bounding box center [74, 180] width 111 height 27
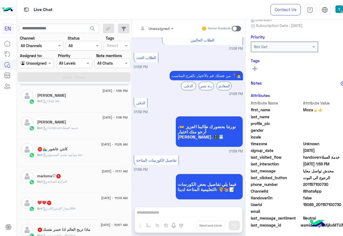
click at [84, 161] on div "Bot : مواعيد تحديد المستوى wa" at bounding box center [82, 157] width 90 height 9
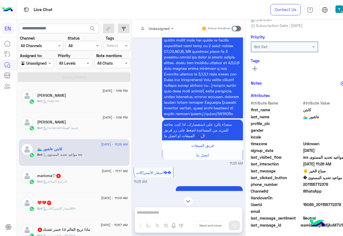
scroll to position [444, 0]
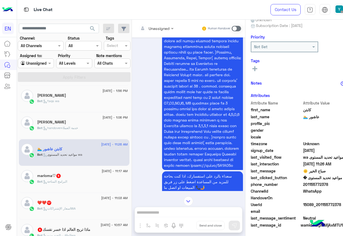
click at [144, 30] on div at bounding box center [156, 28] width 41 height 6
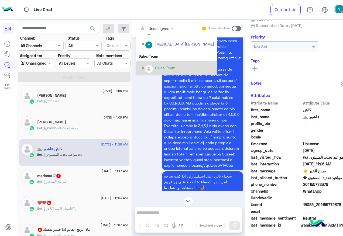
scroll to position [90, 0]
click at [155, 68] on div "Sales Team" at bounding box center [165, 68] width 20 height 6
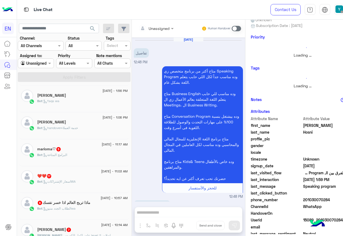
scroll to position [216, 0]
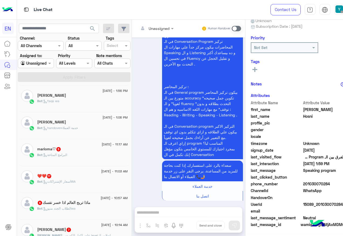
click at [65, 157] on p "Bot : البرامج المتاحة" at bounding box center [52, 155] width 30 height 5
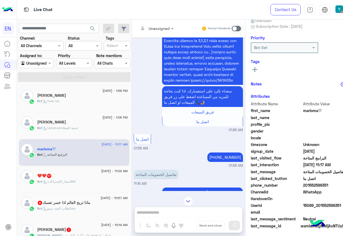
scroll to position [54, 0]
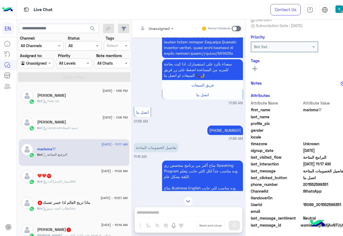
click at [139, 27] on input "text" at bounding box center [150, 29] width 22 height 6
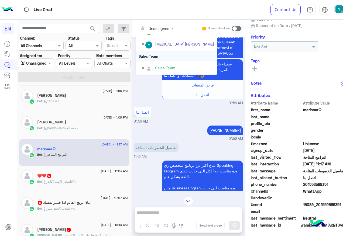
scroll to position [90, 0]
click at [151, 52] on div "Sales Team" at bounding box center [176, 56] width 81 height 10
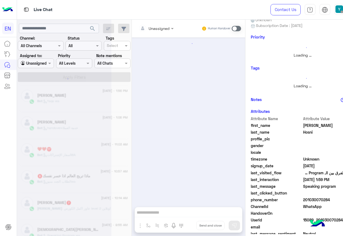
scroll to position [216, 0]
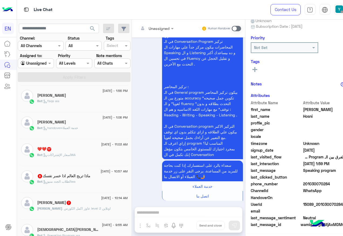
click at [67, 150] on div "❤️❤️ 17" at bounding box center [82, 150] width 90 height 6
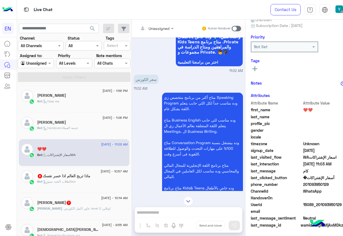
scroll to position [273, 0]
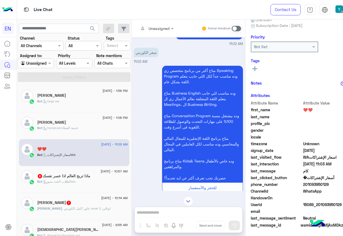
click at [139, 32] on div "Unassigned" at bounding box center [154, 28] width 31 height 11
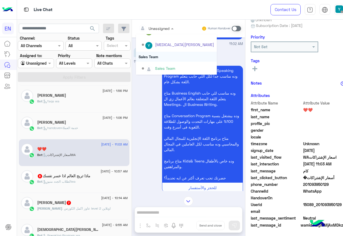
scroll to position [90, 0]
click at [148, 56] on div "Sales Team" at bounding box center [176, 56] width 81 height 10
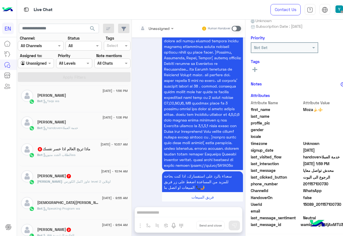
click at [78, 201] on div "[PERSON_NAME] 9" at bounding box center [82, 204] width 90 height 6
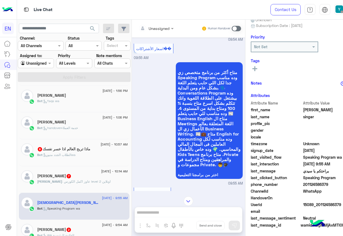
drag, startPoint x: 135, startPoint y: 26, endPoint x: 137, endPoint y: 31, distance: 5.6
click at [139, 27] on input "text" at bounding box center [150, 29] width 22 height 6
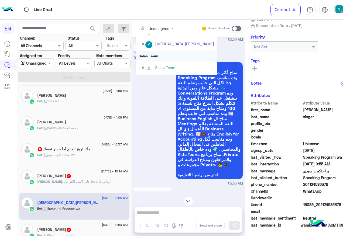
click at [137, 55] on div "Sales Team" at bounding box center [176, 56] width 81 height 10
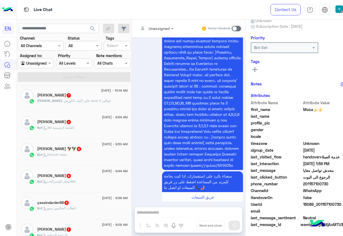
click at [60, 172] on div "[DATE] - 9:44 AM" at bounding box center [82, 172] width 90 height 4
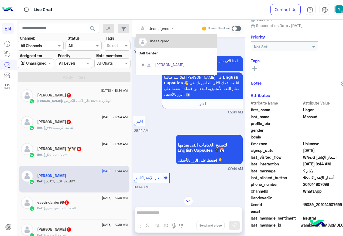
click at [144, 26] on div at bounding box center [156, 28] width 41 height 6
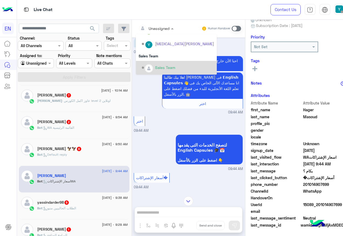
click at [142, 72] on div "Sales Team" at bounding box center [178, 67] width 72 height 9
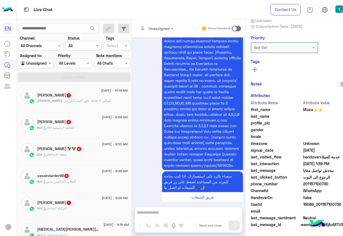
click at [55, 184] on p "Bot : الطلاب الحالييين منيو" at bounding box center [56, 181] width 39 height 5
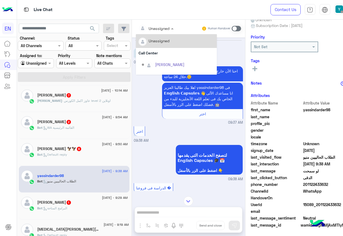
click at [148, 25] on div at bounding box center [156, 28] width 41 height 6
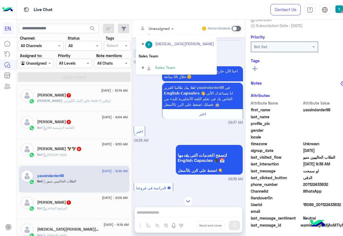
click at [149, 63] on div "Sales Team" at bounding box center [178, 67] width 72 height 9
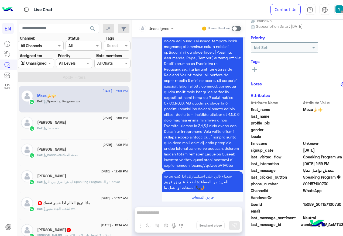
click at [91, 102] on div "Bot : Speaking Program wa" at bounding box center [82, 103] width 90 height 9
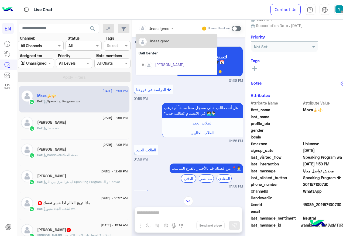
click at [144, 33] on div "Unassigned" at bounding box center [154, 28] width 31 height 11
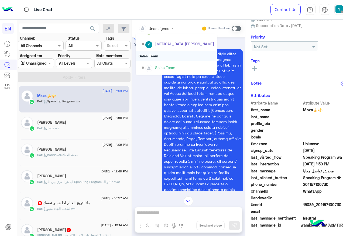
click at [154, 51] on div "Sales Team" at bounding box center [176, 56] width 81 height 10
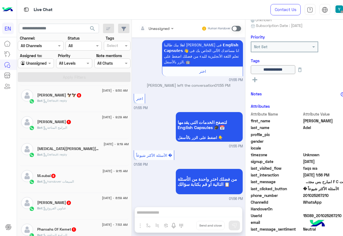
click at [74, 131] on div "Bot : البرامج المتاحة" at bounding box center [82, 129] width 90 height 9
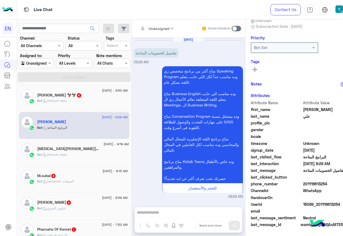
click at [139, 29] on input "text" at bounding box center [150, 29] width 22 height 6
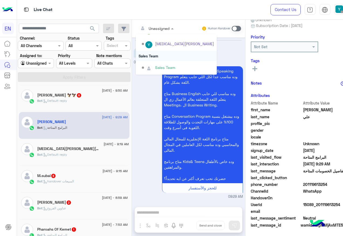
click at [138, 56] on div "Sales Team" at bounding box center [176, 56] width 81 height 10
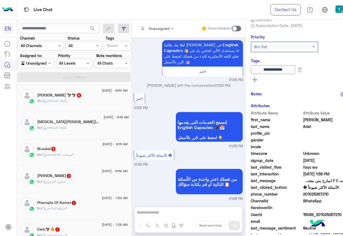
click at [124, 123] on span "2" at bounding box center [126, 122] width 4 height 4
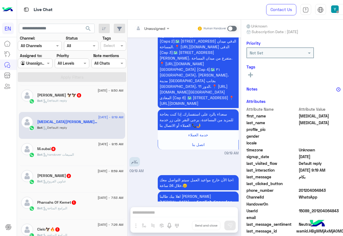
drag, startPoint x: 156, startPoint y: 24, endPoint x: 152, endPoint y: 29, distance: 6.1
click at [156, 24] on div "Unassigned" at bounding box center [152, 29] width 41 height 10
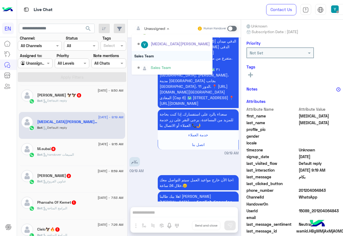
click at [137, 59] on div "Sales Team" at bounding box center [172, 56] width 81 height 10
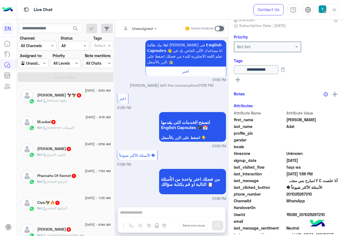
click at [75, 131] on div "Bot : handover المبيعات" at bounding box center [74, 129] width 74 height 9
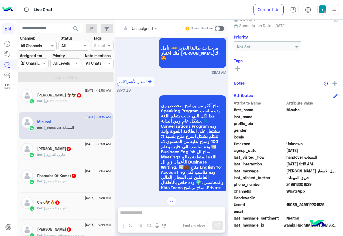
click at [152, 29] on div at bounding box center [139, 28] width 41 height 6
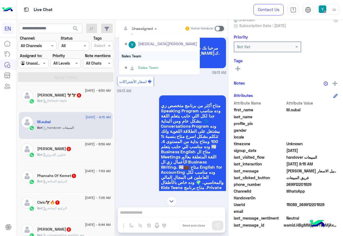
click at [146, 67] on div "Sales Team" at bounding box center [148, 68] width 20 height 6
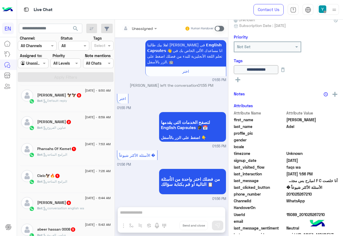
click at [85, 117] on span "[DATE] - 8:59 AM" at bounding box center [98, 117] width 26 height 5
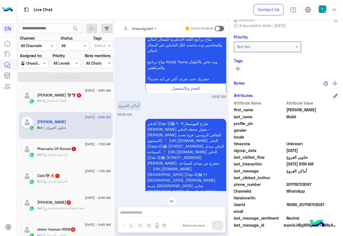
click at [151, 32] on div "Unassigned" at bounding box center [137, 28] width 31 height 11
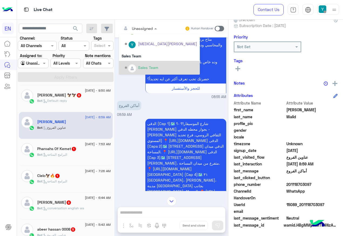
click at [150, 64] on div "Sales Team" at bounding box center [161, 67] width 72 height 9
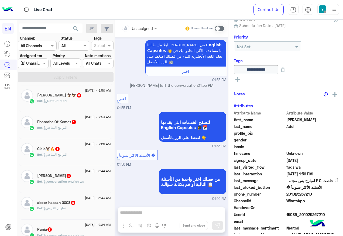
click at [97, 129] on div "Bot : البرامج المتاحة" at bounding box center [74, 129] width 74 height 9
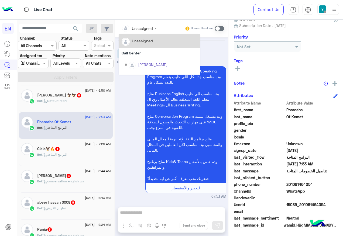
click at [151, 33] on div "Unassigned" at bounding box center [137, 28] width 31 height 11
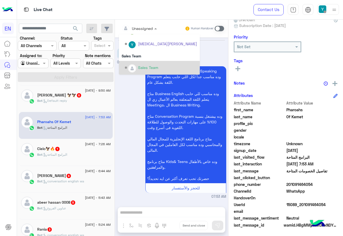
click at [144, 61] on div "Sales Team" at bounding box center [159, 68] width 81 height 14
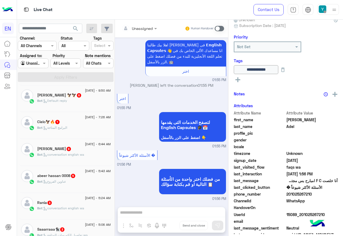
click at [73, 124] on div "Cielo🦅🔥 1" at bounding box center [74, 123] width 74 height 6
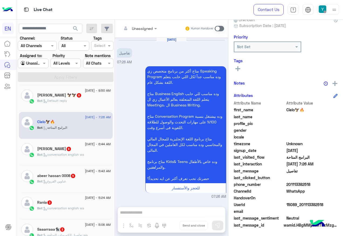
click at [145, 32] on div "Unassigned" at bounding box center [137, 28] width 31 height 11
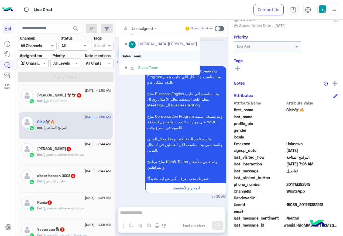
click at [141, 56] on div "Sales Team" at bounding box center [159, 56] width 81 height 10
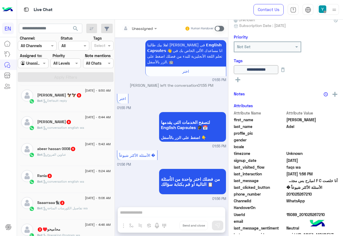
click at [87, 121] on div "Salma Soliman 6" at bounding box center [74, 123] width 74 height 6
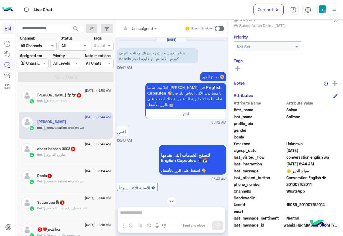
click at [141, 26] on input "text" at bounding box center [133, 29] width 22 height 6
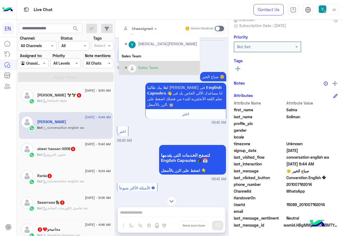
click at [137, 63] on div "Sales Team" at bounding box center [159, 68] width 81 height 14
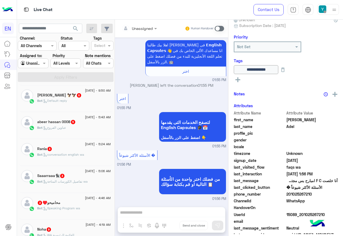
click at [83, 128] on div "Bot : عناوين الفروع" at bounding box center [74, 129] width 74 height 9
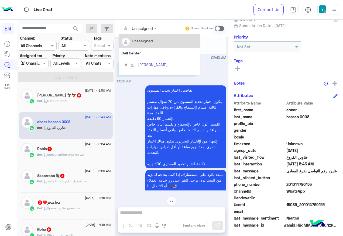
click at [142, 30] on input "text" at bounding box center [133, 29] width 22 height 6
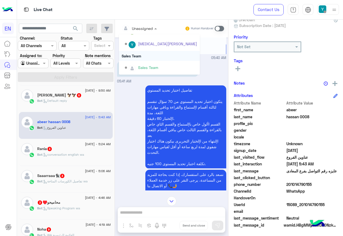
click at [142, 57] on div "Sales Team" at bounding box center [159, 56] width 81 height 10
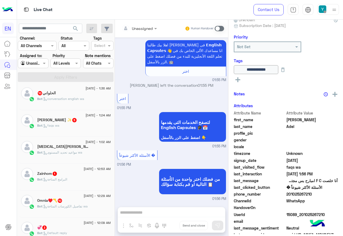
click at [79, 121] on div "[PERSON_NAME] ✨ 5" at bounding box center [74, 121] width 74 height 6
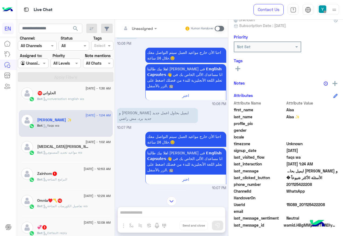
drag, startPoint x: 288, startPoint y: 184, endPoint x: 311, endPoint y: 184, distance: 23.7
click at [311, 184] on span "201125422208" at bounding box center [313, 185] width 52 height 6
copy span "01125422208"
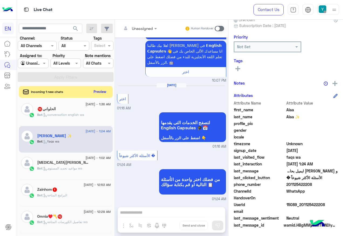
click at [239, 71] on icon at bounding box center [238, 68] width 5 height 5
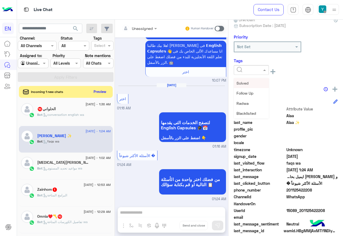
click at [250, 69] on input "text" at bounding box center [245, 70] width 16 height 6
click at [249, 84] on span "Solved" at bounding box center [243, 83] width 12 height 5
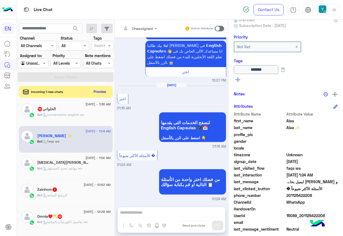
click at [88, 116] on div "Bot : conversation english wa" at bounding box center [74, 117] width 74 height 9
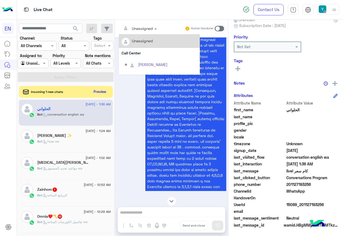
drag, startPoint x: 146, startPoint y: 31, endPoint x: 147, endPoint y: 36, distance: 5.2
click at [147, 31] on div "Unassigned" at bounding box center [142, 29] width 21 height 6
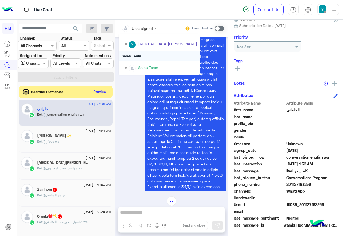
click at [131, 59] on div "Sales Team" at bounding box center [159, 56] width 81 height 10
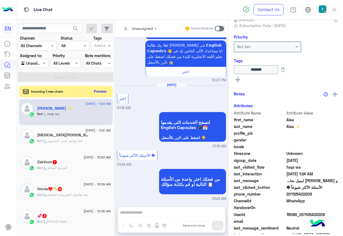
click at [97, 90] on button "Preview" at bounding box center [100, 91] width 17 height 7
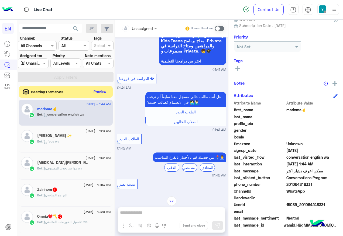
click at [148, 28] on div at bounding box center [139, 28] width 41 height 6
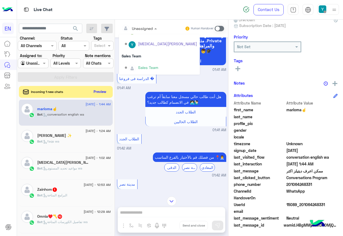
click at [144, 65] on div "Sales Team" at bounding box center [148, 68] width 20 height 6
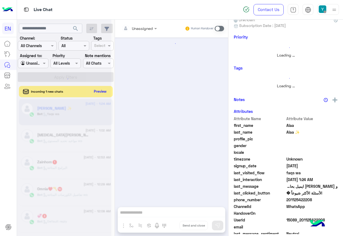
click at [99, 93] on button "Preview" at bounding box center [100, 91] width 17 height 7
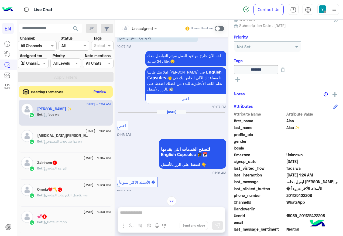
click at [75, 136] on div "[MEDICAL_DATA][PERSON_NAME] 14" at bounding box center [74, 137] width 74 height 6
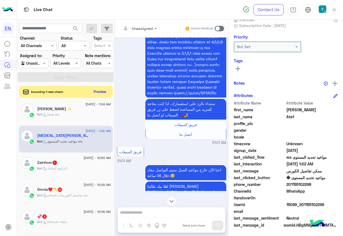
click at [146, 30] on div at bounding box center [139, 28] width 41 height 6
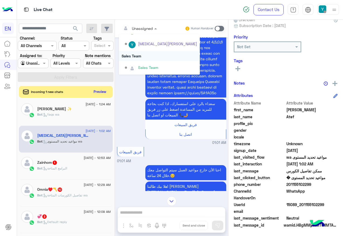
click at [150, 59] on div "Sales Team" at bounding box center [159, 56] width 81 height 10
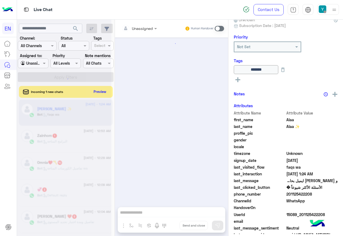
click at [100, 96] on div at bounding box center [64, 120] width 94 height 236
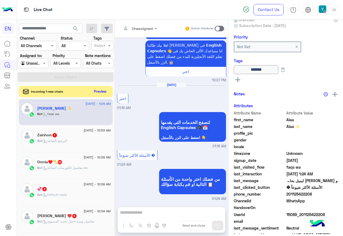
click at [101, 93] on button "Preview" at bounding box center [100, 91] width 17 height 7
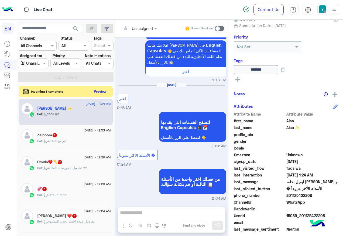
click at [100, 89] on button "Preview" at bounding box center [100, 91] width 17 height 7
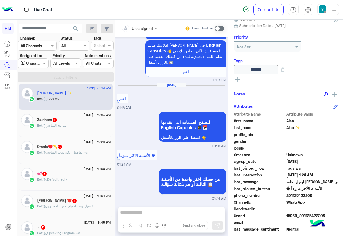
click at [92, 127] on div "Bot : البرامج المتاحة" at bounding box center [74, 127] width 74 height 9
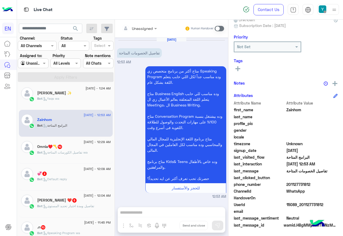
click at [146, 35] on div "Unassigned Human Handover" at bounding box center [171, 29] width 113 height 18
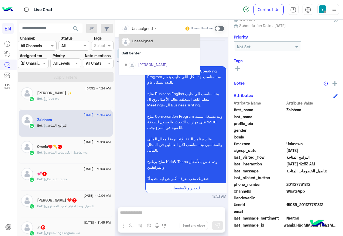
click at [152, 28] on div at bounding box center [139, 28] width 41 height 6
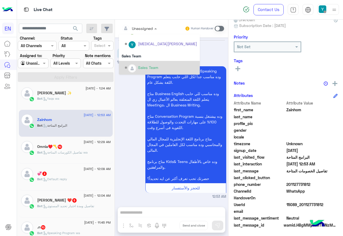
click at [135, 62] on div "Sales Team" at bounding box center [159, 68] width 81 height 14
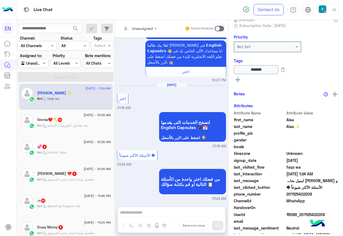
click at [69, 122] on div "Omnia♥️〽️ 10" at bounding box center [74, 121] width 74 height 6
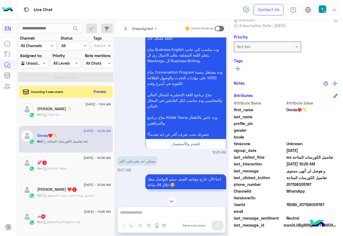
click at [149, 32] on div "Unassigned" at bounding box center [137, 28] width 31 height 11
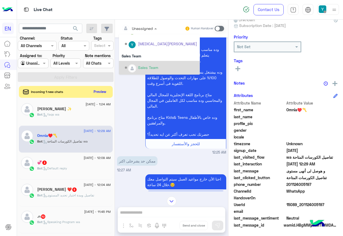
click at [141, 66] on div "Sales Team" at bounding box center [148, 68] width 20 height 6
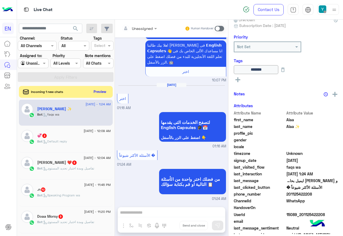
click at [94, 137] on div "💞 3" at bounding box center [74, 137] width 74 height 6
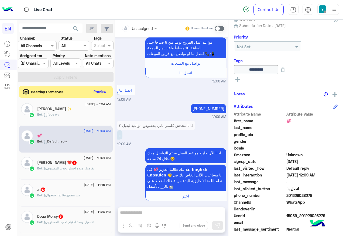
drag, startPoint x: 288, startPoint y: 195, endPoint x: 313, endPoint y: 198, distance: 25.0
click at [313, 198] on span "201229028279" at bounding box center [313, 196] width 52 height 6
copy span "01229028279"
click at [59, 159] on div "[DATE] - 12:04 AM" at bounding box center [74, 159] width 74 height 4
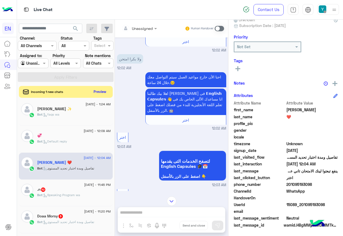
scroll to position [77, 0]
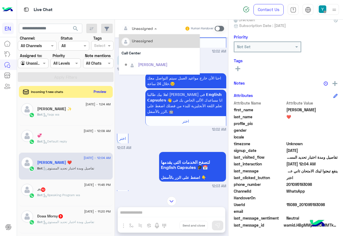
click at [148, 25] on div at bounding box center [139, 28] width 41 height 6
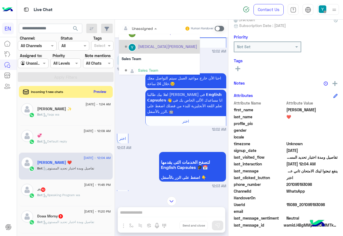
scroll to position [90, 0]
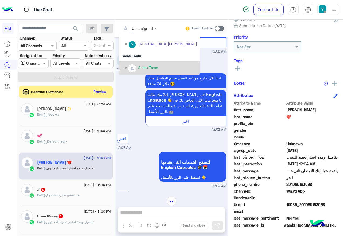
click at [140, 61] on div "Sales Team" at bounding box center [159, 68] width 81 height 14
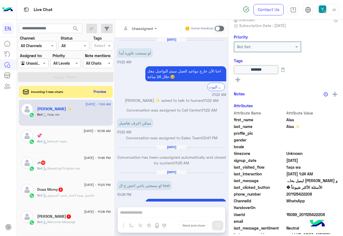
scroll to position [338, 0]
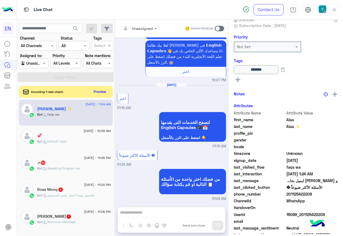
click at [62, 156] on div "[DATE] - 11:45 PM .n 10 Bot : Speaking Program wa" at bounding box center [66, 166] width 94 height 27
click at [62, 159] on div "[DATE] - 11:45 PM" at bounding box center [74, 159] width 74 height 4
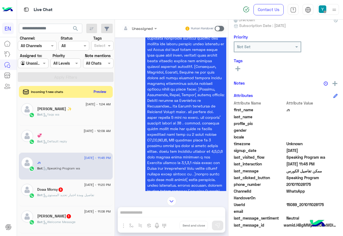
scroll to position [227, 0]
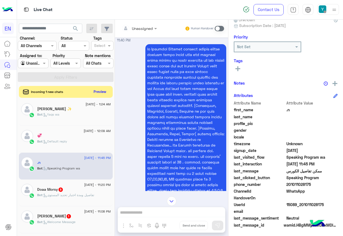
drag, startPoint x: 144, startPoint y: 22, endPoint x: 144, endPoint y: 26, distance: 3.2
click at [144, 26] on div "Unassigned Human Handover" at bounding box center [171, 29] width 113 height 18
click at [144, 28] on div at bounding box center [139, 28] width 41 height 6
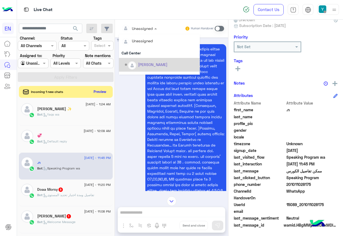
scroll to position [90, 0]
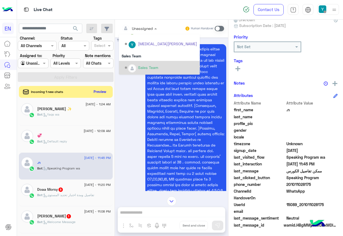
click at [139, 62] on div "Sales Team" at bounding box center [159, 68] width 81 height 14
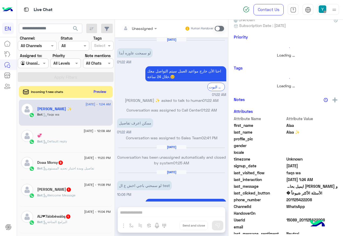
scroll to position [338, 0]
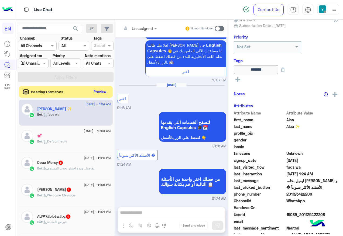
click at [53, 158] on div "[DATE] - 11:20 PM" at bounding box center [74, 159] width 74 height 4
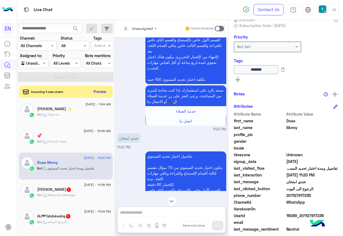
scroll to position [65, 0]
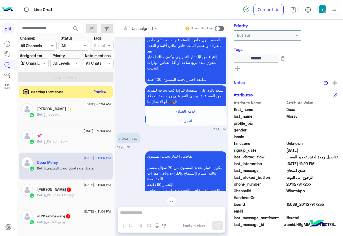
drag, startPoint x: 300, startPoint y: 204, endPoint x: 335, endPoint y: 207, distance: 35.2
click at [335, 207] on span "15089_201127917235" at bounding box center [313, 205] width 52 height 6
copy span "01127917235"
click at [84, 184] on span "[DATE] - 11:08 PM" at bounding box center [97, 185] width 26 height 5
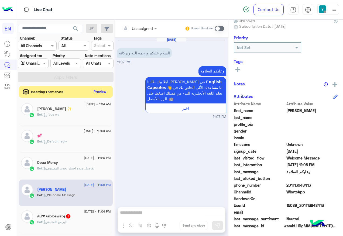
scroll to position [54, 0]
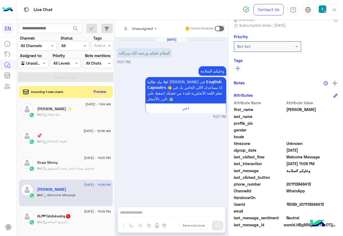
drag, startPoint x: 288, startPoint y: 184, endPoint x: 311, endPoint y: 184, distance: 23.2
click at [311, 184] on span "201113948413" at bounding box center [313, 185] width 52 height 6
copy span "01113948413"
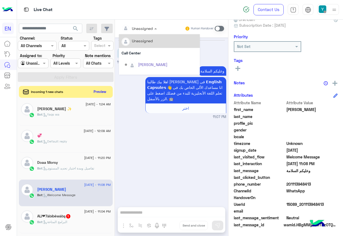
drag, startPoint x: 139, startPoint y: 28, endPoint x: 140, endPoint y: 36, distance: 7.3
click at [139, 28] on input "text" at bounding box center [133, 29] width 22 height 6
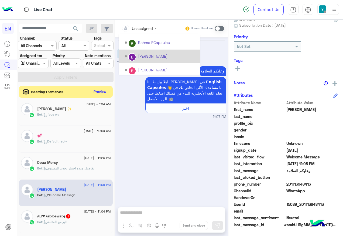
scroll to position [90, 0]
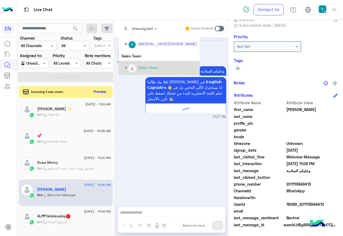
click at [146, 61] on div "Sales Team" at bounding box center [159, 68] width 81 height 14
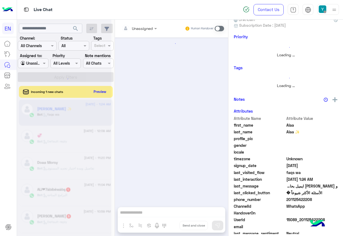
scroll to position [65, 0]
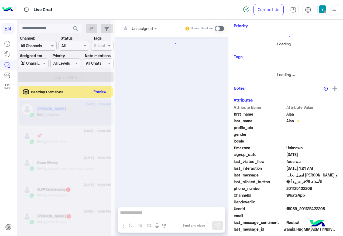
click at [73, 188] on div at bounding box center [64, 120] width 94 height 236
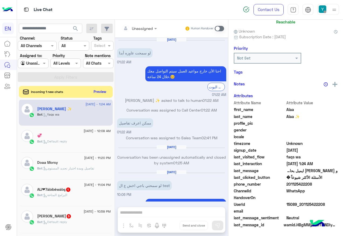
scroll to position [338, 0]
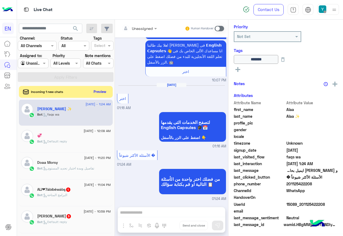
click at [71, 188] on span "1" at bounding box center [68, 189] width 5 height 5
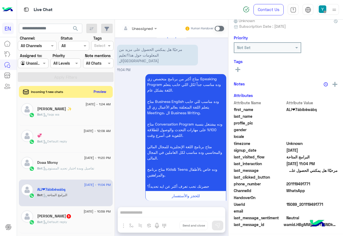
scroll to position [54, 0]
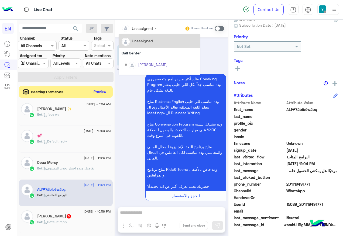
click at [142, 28] on input "text" at bounding box center [133, 29] width 22 height 6
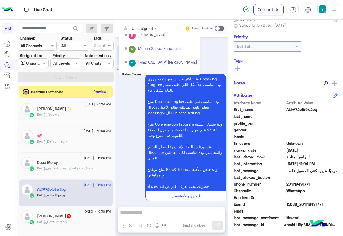
scroll to position [90, 0]
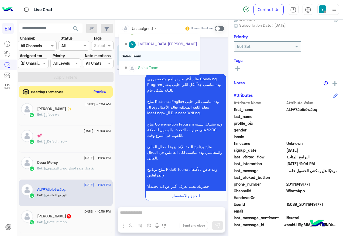
click at [141, 54] on div "Sales Team" at bounding box center [159, 56] width 81 height 10
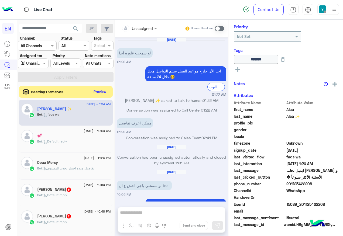
scroll to position [64, 0]
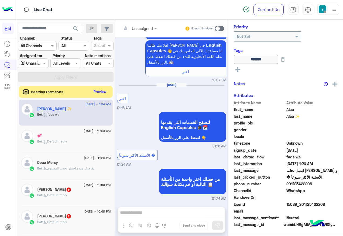
click at [56, 199] on div "Bot : Default reply" at bounding box center [74, 197] width 74 height 9
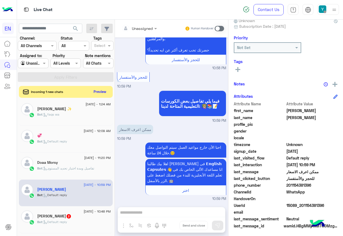
scroll to position [54, 0]
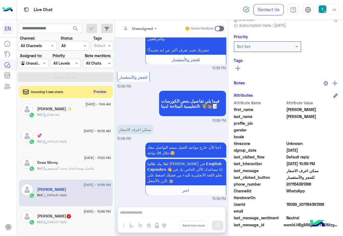
click at [145, 31] on div "Unassigned" at bounding box center [137, 28] width 31 height 11
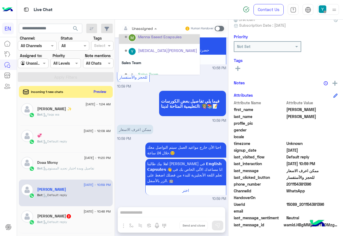
scroll to position [90, 0]
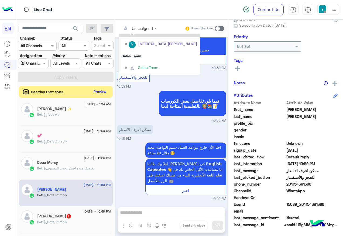
click at [149, 59] on div "Sales Team" at bounding box center [159, 56] width 81 height 10
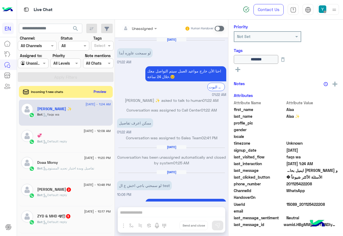
scroll to position [338, 0]
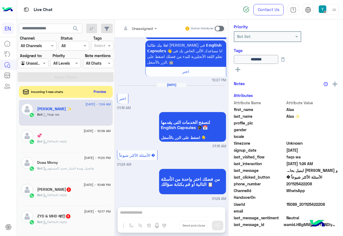
click at [61, 193] on span ": Default reply" at bounding box center [54, 195] width 25 height 4
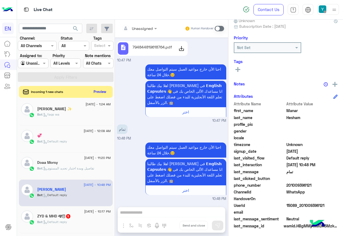
scroll to position [54, 0]
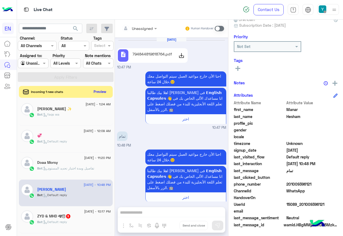
click at [182, 55] on icon at bounding box center [181, 55] width 6 height 6
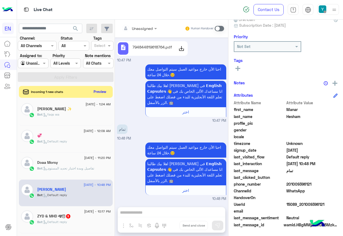
click at [223, 28] on span at bounding box center [219, 28] width 9 height 5
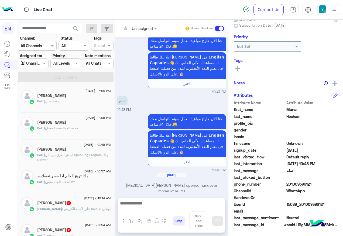
scroll to position [3, 0]
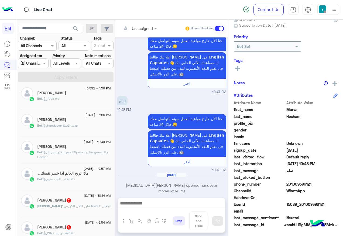
click at [37, 65] on div at bounding box center [33, 63] width 30 height 6
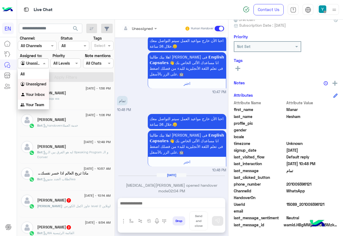
click at [37, 98] on div "Your Inbox" at bounding box center [33, 95] width 31 height 11
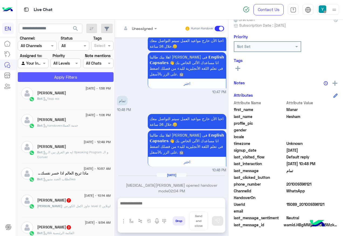
click at [53, 76] on button "Apply Filters" at bounding box center [66, 77] width 96 height 10
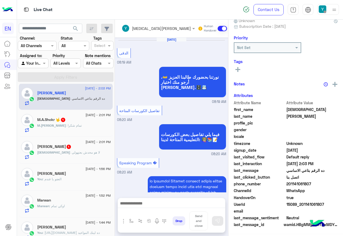
scroll to position [499, 0]
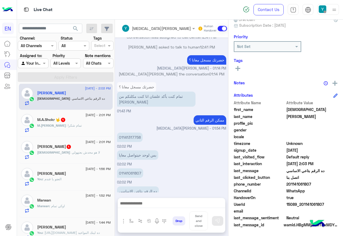
click at [67, 208] on div "Marwan : اوكي تمام" at bounding box center [74, 208] width 74 height 9
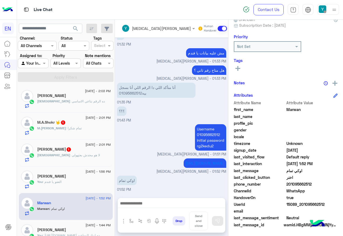
click at [87, 159] on div "[DEMOGRAPHIC_DATA] : لا هو محدش بعتهولي" at bounding box center [74, 157] width 74 height 9
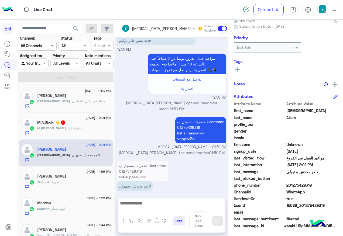
scroll to position [54, 0]
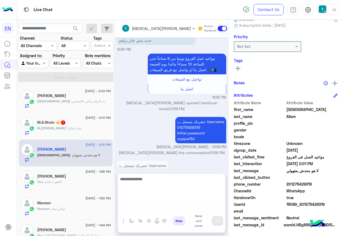
click at [158, 205] on textarea at bounding box center [171, 192] width 107 height 32
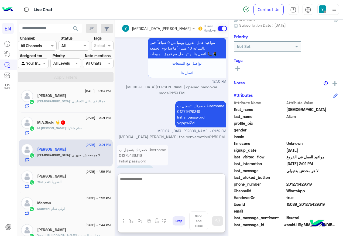
scroll to position [48, 0]
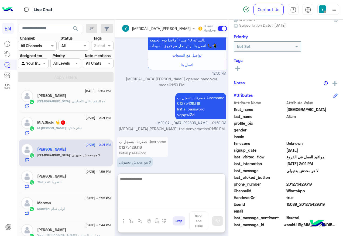
click at [174, 184] on textarea at bounding box center [171, 192] width 107 height 32
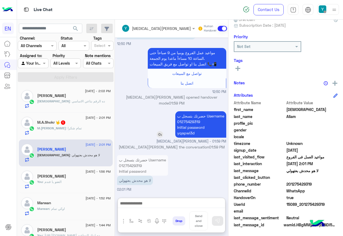
click at [163, 131] on img at bounding box center [160, 134] width 6 height 6
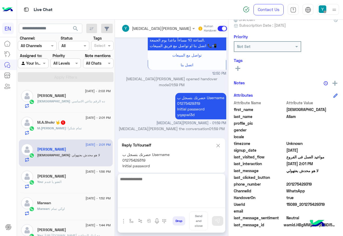
click at [169, 206] on textarea at bounding box center [171, 192] width 107 height 32
type textarea "*"
type textarea "**********"
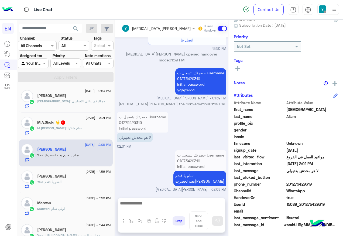
click at [98, 109] on div "[DATE] - 2:03 PM [PERSON_NAME] : ده الرقم بتاعي الاساسي" at bounding box center [66, 99] width 94 height 27
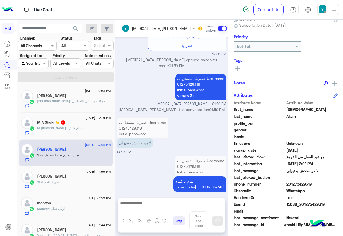
click at [102, 103] on div "[PERSON_NAME] : ده الرقم بتاعي الاساسي" at bounding box center [74, 103] width 74 height 9
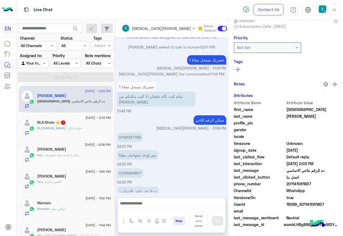
scroll to position [54, 0]
click at [143, 133] on p "01141317758" at bounding box center [130, 137] width 26 height 9
copy p "01141317758"
click at [42, 15] on div "Live Chat Contact Us Help Center عربي English search Channel: Channel All Chann…" at bounding box center [180, 118] width 327 height 236
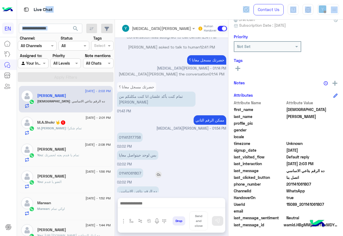
click at [143, 169] on p "01141061807" at bounding box center [130, 173] width 26 height 9
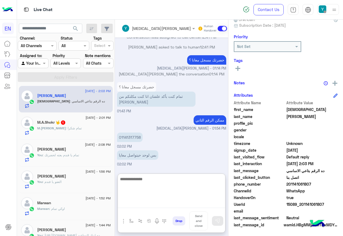
click at [169, 202] on textarea at bounding box center [171, 192] width 107 height 32
type textarea "*"
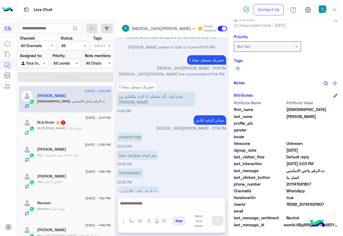
click at [152, 22] on div "[MEDICAL_DATA][PERSON_NAME] Human Handover" at bounding box center [171, 29] width 113 height 18
click at [163, 31] on div "[MEDICAL_DATA][PERSON_NAME]" at bounding box center [161, 29] width 59 height 6
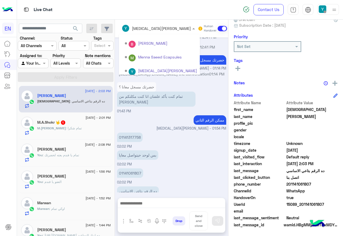
scroll to position [90, 0]
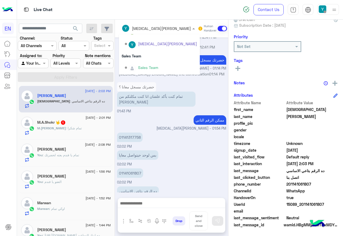
click at [174, 57] on div "Sales Team" at bounding box center [159, 56] width 81 height 10
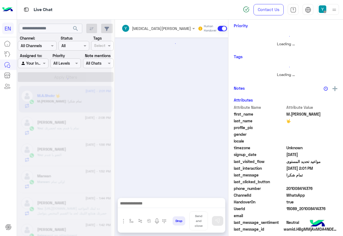
scroll to position [650, 0]
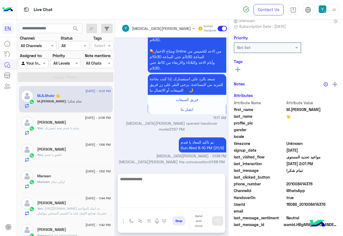
click at [210, 203] on textarea at bounding box center [171, 192] width 107 height 32
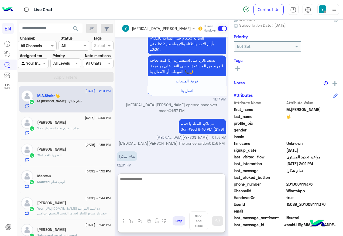
click at [178, 179] on textarea at bounding box center [171, 192] width 107 height 32
type textarea "*****"
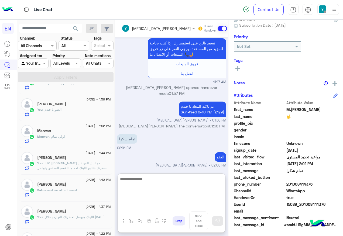
scroll to position [54, 0]
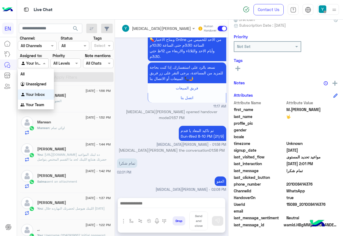
click at [45, 61] on div at bounding box center [33, 63] width 30 height 6
click at [43, 101] on div "Your Team" at bounding box center [36, 105] width 36 height 11
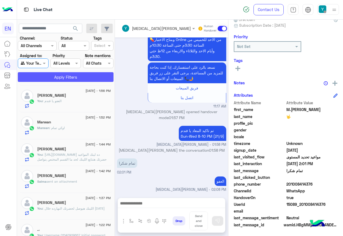
click at [51, 78] on button "Apply Filters" at bounding box center [66, 77] width 96 height 10
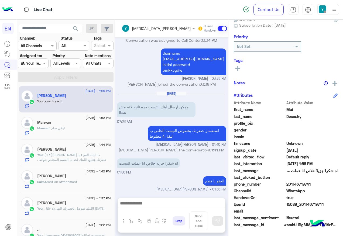
click at [43, 59] on div "Agent Filter Your Team" at bounding box center [33, 64] width 30 height 10
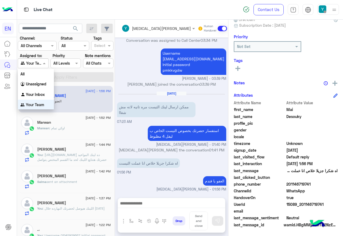
scroll to position [1, 0]
click at [36, 78] on div "All" at bounding box center [36, 73] width 36 height 10
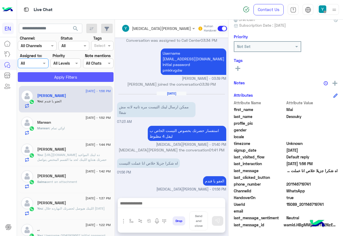
click at [42, 81] on button "Apply Filters" at bounding box center [66, 77] width 96 height 10
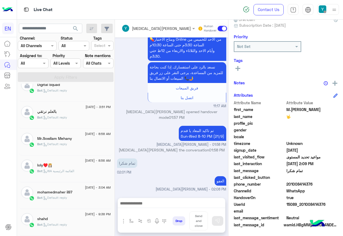
scroll to position [3, 0]
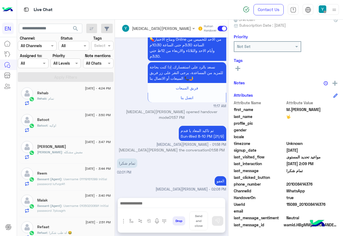
click at [36, 66] on div at bounding box center [33, 63] width 30 height 6
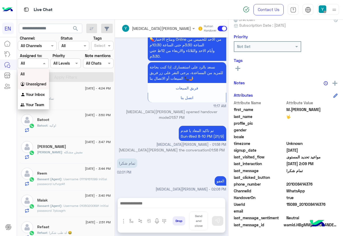
click at [38, 86] on b "Unassigned" at bounding box center [36, 84] width 21 height 5
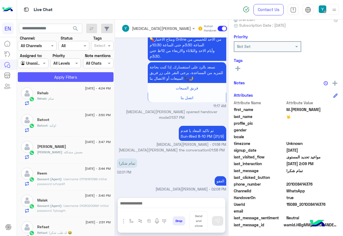
click at [46, 80] on button "Apply Filters" at bounding box center [66, 77] width 96 height 10
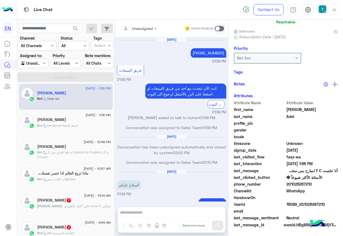
scroll to position [302, 0]
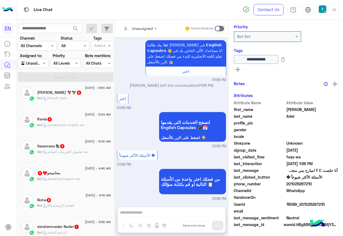
click at [66, 130] on div "Bot : conversation english wa" at bounding box center [74, 127] width 74 height 9
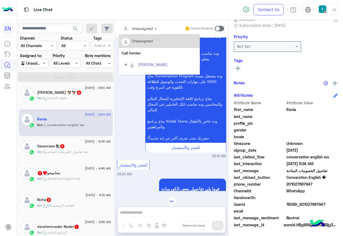
click at [136, 27] on input "text" at bounding box center [133, 29] width 22 height 6
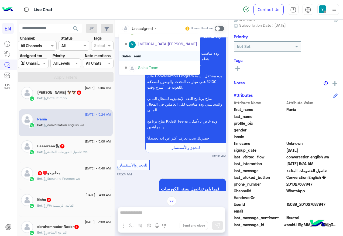
click at [133, 59] on div "Sales Team" at bounding box center [159, 56] width 81 height 10
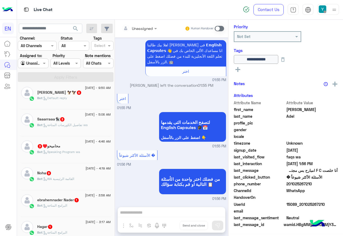
click at [84, 120] on div "Saaarraaa🐈‍⬛ 3" at bounding box center [74, 120] width 74 height 6
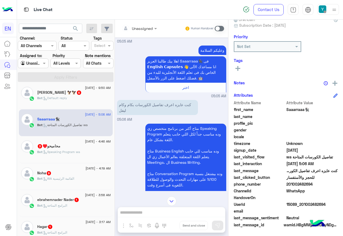
click at [145, 29] on div at bounding box center [139, 28] width 41 height 6
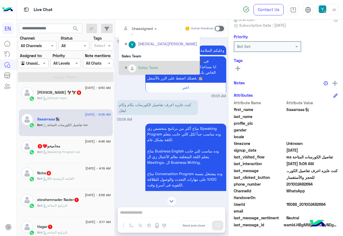
click at [152, 64] on div "Sales Team" at bounding box center [161, 67] width 72 height 9
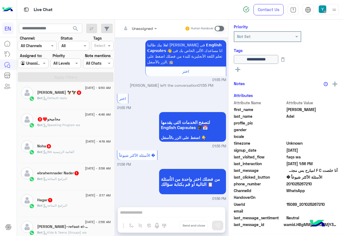
click at [77, 128] on p "Bot : Speaking Program wa" at bounding box center [58, 125] width 43 height 5
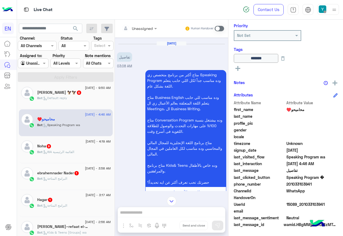
click at [85, 155] on div "Bot : WA القائمة الرئيسية" at bounding box center [74, 154] width 74 height 9
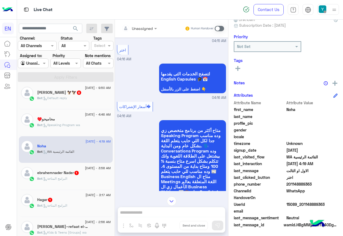
click at [129, 30] on input "text" at bounding box center [133, 29] width 22 height 6
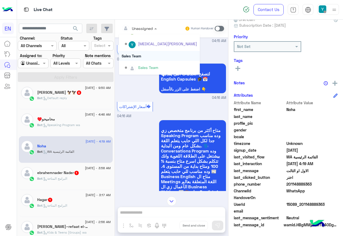
click at [142, 60] on div "Sales Team" at bounding box center [159, 56] width 81 height 10
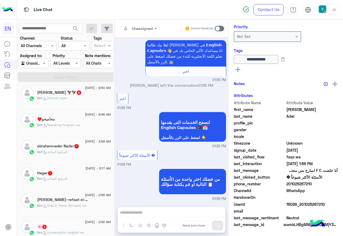
click at [74, 157] on div "Bot : البرامج المتاحة" at bounding box center [74, 154] width 74 height 9
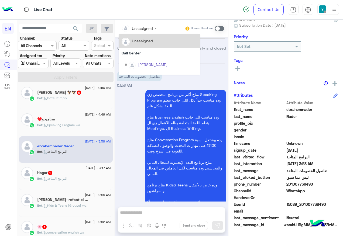
drag, startPoint x: 137, startPoint y: 24, endPoint x: 140, endPoint y: 50, distance: 25.8
click at [138, 26] on div "Unassigned" at bounding box center [136, 28] width 34 height 11
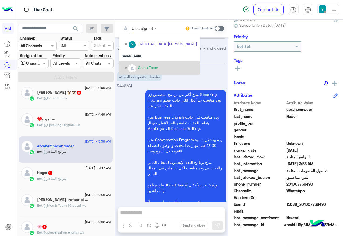
click at [136, 68] on div "Sales Team" at bounding box center [161, 67] width 72 height 9
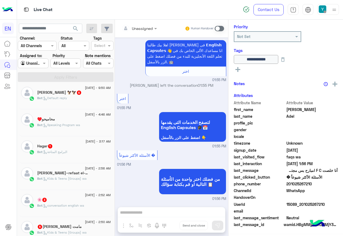
click at [62, 157] on div "Bot : البرامج المتاحة" at bounding box center [74, 154] width 74 height 9
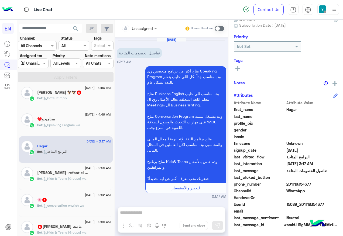
click at [147, 25] on div at bounding box center [139, 28] width 41 height 6
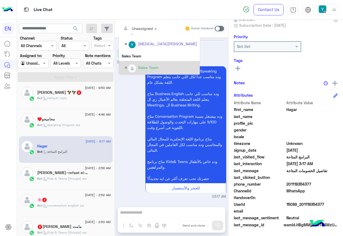
click at [133, 62] on div "Sales Team" at bounding box center [159, 68] width 81 height 14
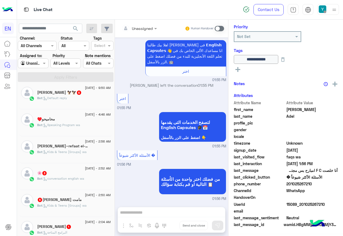
click at [59, 179] on span ": conversation english wa" at bounding box center [63, 179] width 42 height 4
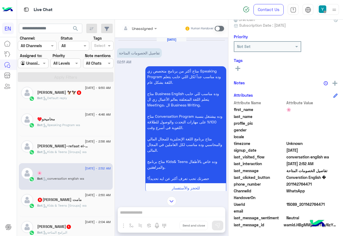
click at [152, 35] on div "Unassigned Human Handover" at bounding box center [171, 29] width 113 height 18
click at [149, 32] on div "Unassigned" at bounding box center [137, 28] width 31 height 11
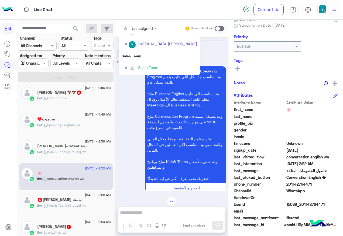
click at [146, 57] on div "Sales Team" at bounding box center [159, 56] width 81 height 10
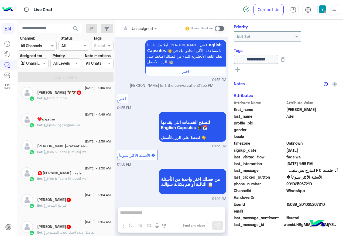
click at [78, 179] on span ": Kids & Teens (Groups) wa" at bounding box center [64, 179] width 44 height 4
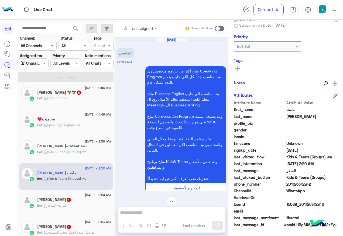
click at [137, 26] on input "text" at bounding box center [133, 29] width 22 height 6
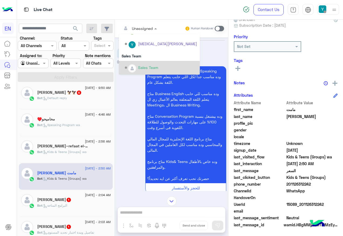
click at [142, 63] on div "Sales Team" at bounding box center [161, 67] width 72 height 9
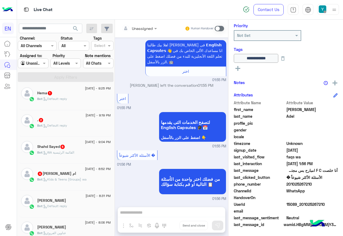
click at [75, 98] on div "Bot : Default reply" at bounding box center [74, 101] width 74 height 9
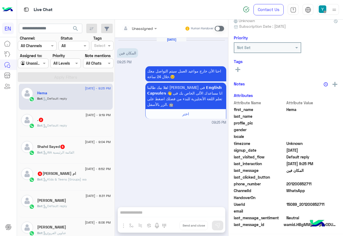
click at [144, 32] on div "Unassigned" at bounding box center [137, 28] width 31 height 11
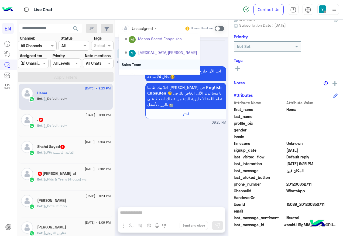
click at [145, 63] on div "Sales Team" at bounding box center [159, 65] width 81 height 10
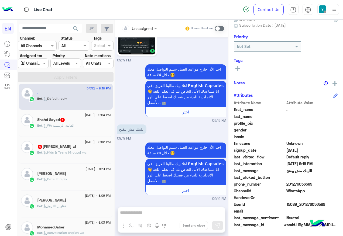
drag, startPoint x: 287, startPoint y: 184, endPoint x: 312, endPoint y: 186, distance: 24.9
click at [312, 186] on span "201276056589" at bounding box center [313, 185] width 52 height 6
click at [216, 29] on span at bounding box center [219, 28] width 9 height 5
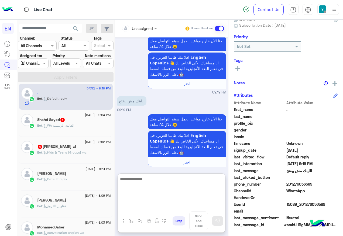
click at [145, 201] on textarea at bounding box center [171, 192] width 107 height 32
paste textarea "**********"
drag, startPoint x: 164, startPoint y: 203, endPoint x: 117, endPoint y: 207, distance: 47.1
click at [117, 207] on div "Unassigned Human Handover [DATE] 09:19 PM احنا الأن خارج مواعيد العمل سيتم التو…" at bounding box center [171, 129] width 113 height 219
type textarea "*"
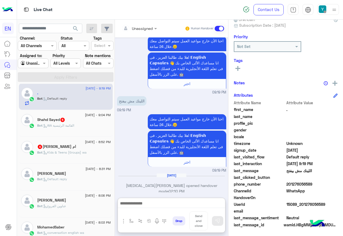
click at [223, 28] on span at bounding box center [219, 28] width 9 height 5
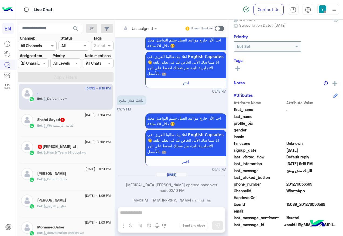
click at [241, 69] on button at bounding box center [238, 68] width 8 height 6
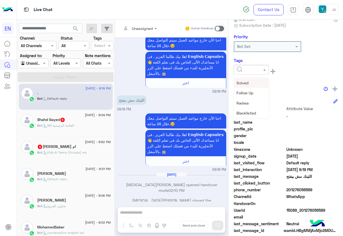
click at [251, 67] on input "text" at bounding box center [245, 70] width 16 height 6
click at [245, 82] on span "Solved" at bounding box center [243, 83] width 12 height 5
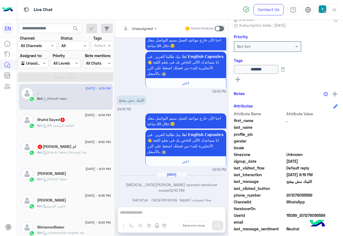
click at [61, 128] on div "Bot : WA القائمة الرئيسية" at bounding box center [74, 127] width 74 height 9
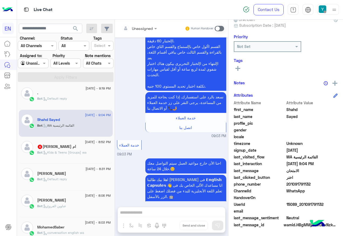
scroll to position [282, 0]
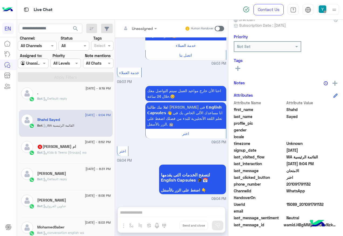
drag, startPoint x: 288, startPoint y: 184, endPoint x: 316, endPoint y: 185, distance: 28.3
click at [316, 185] on span "201091791132" at bounding box center [313, 185] width 52 height 6
click at [264, 50] on div "Not Set" at bounding box center [268, 47] width 66 height 10
click at [256, 50] on div "Not Set" at bounding box center [268, 47] width 66 height 10
click at [239, 67] on icon at bounding box center [238, 68] width 5 height 5
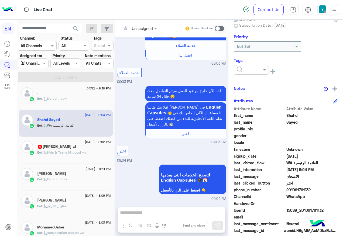
click at [249, 70] on input "text" at bounding box center [245, 70] width 16 height 6
click at [242, 83] on span "Solved" at bounding box center [243, 83] width 12 height 5
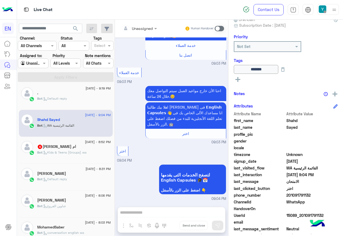
click at [78, 152] on span ": Kids & Teens (Groups) wa" at bounding box center [64, 153] width 44 height 4
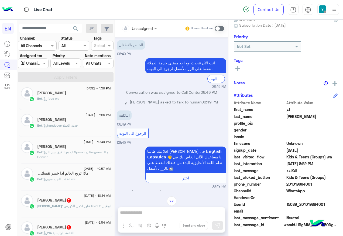
scroll to position [160, 0]
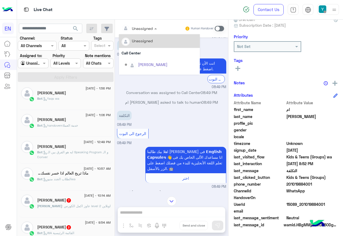
click at [146, 28] on div at bounding box center [139, 28] width 41 height 6
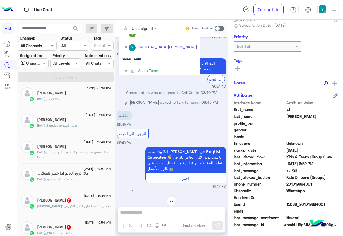
scroll to position [90, 0]
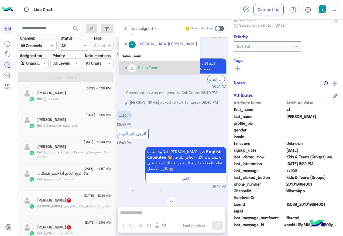
click at [142, 63] on div "Sales Team" at bounding box center [161, 67] width 72 height 9
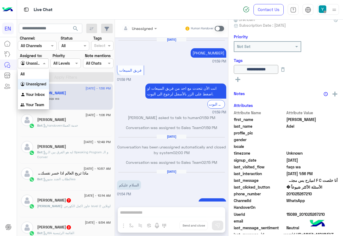
scroll to position [302, 0]
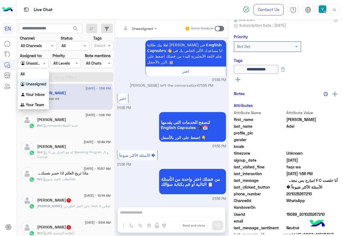
click at [29, 61] on input "text" at bounding box center [27, 64] width 12 height 6
click at [37, 75] on div "All" at bounding box center [33, 74] width 31 height 10
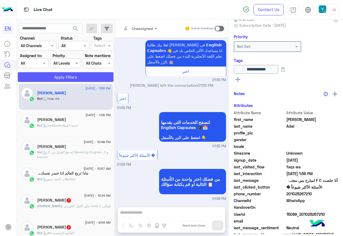
click at [45, 79] on button "Apply Filters" at bounding box center [66, 77] width 96 height 10
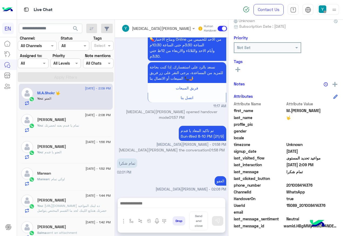
scroll to position [54, 0]
